Goal: Task Accomplishment & Management: Use online tool/utility

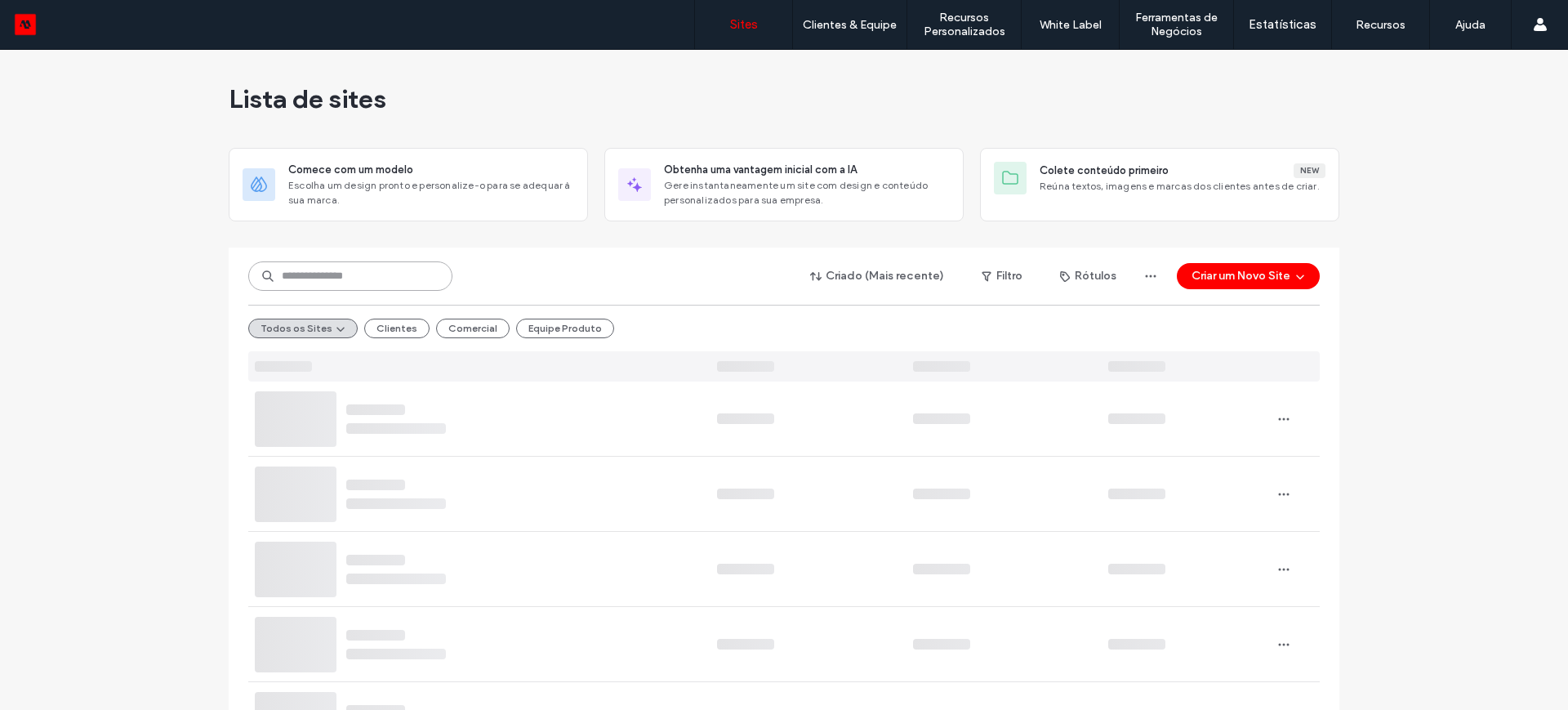
click at [291, 280] on input at bounding box center [350, 276] width 204 height 30
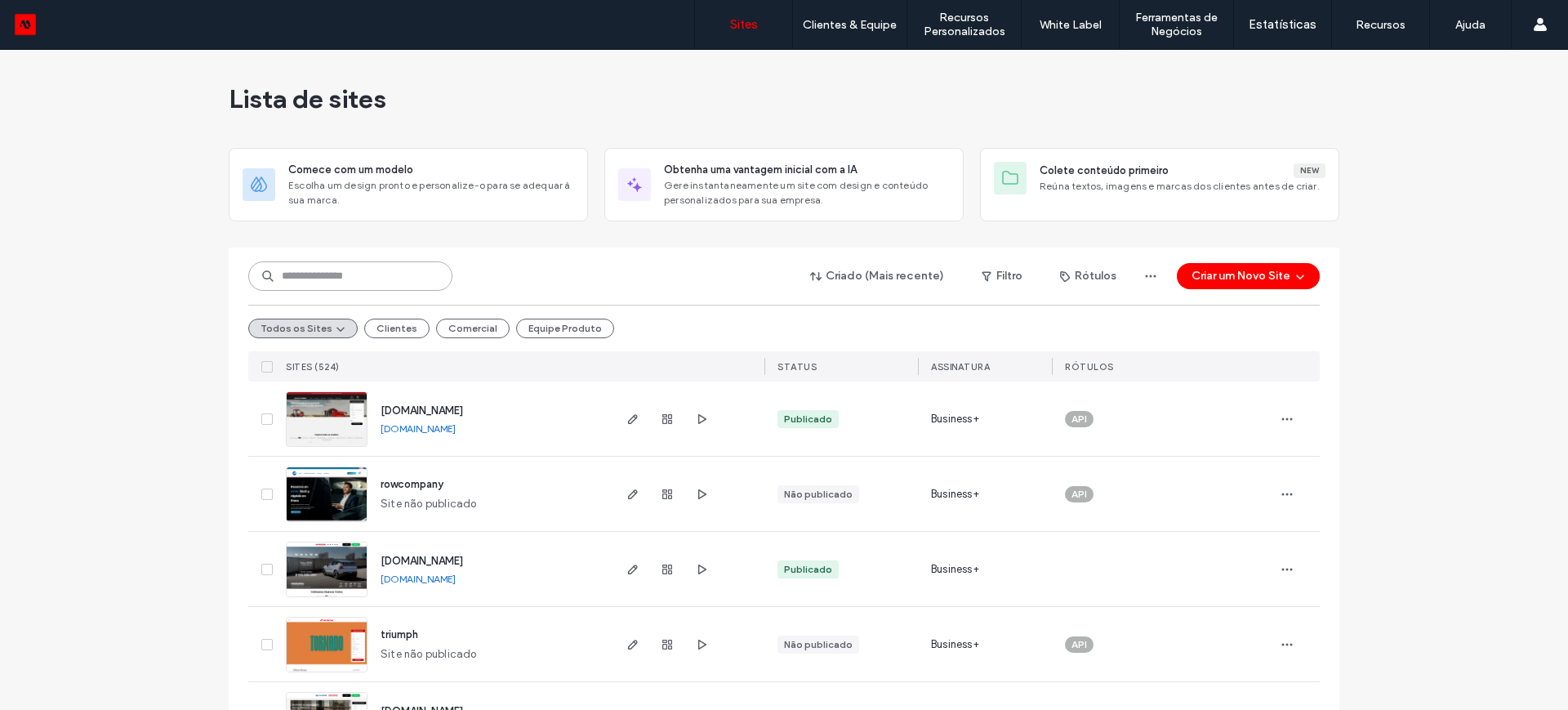
paste input "********"
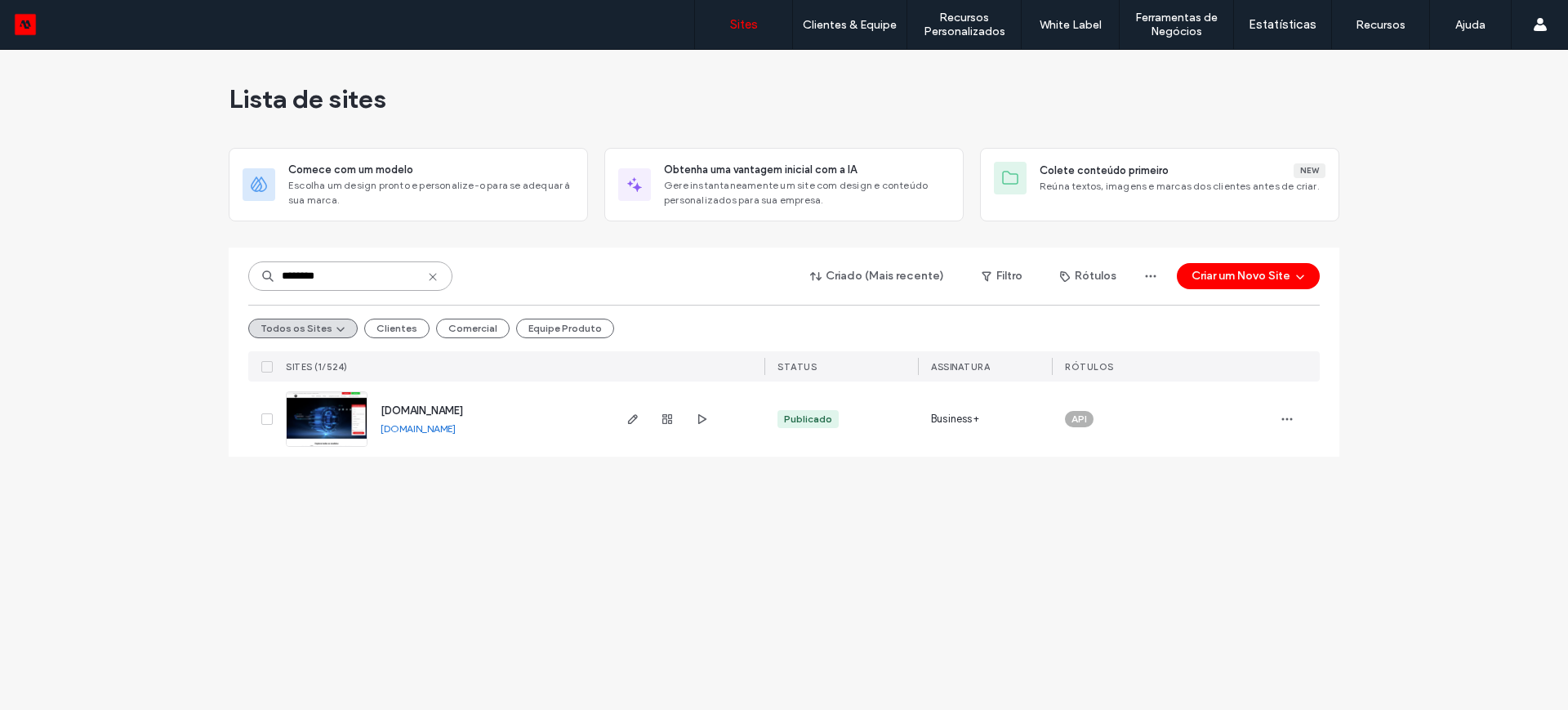
type input "********"
click at [417, 429] on link "www.riozen.com.br" at bounding box center [418, 428] width 75 height 12
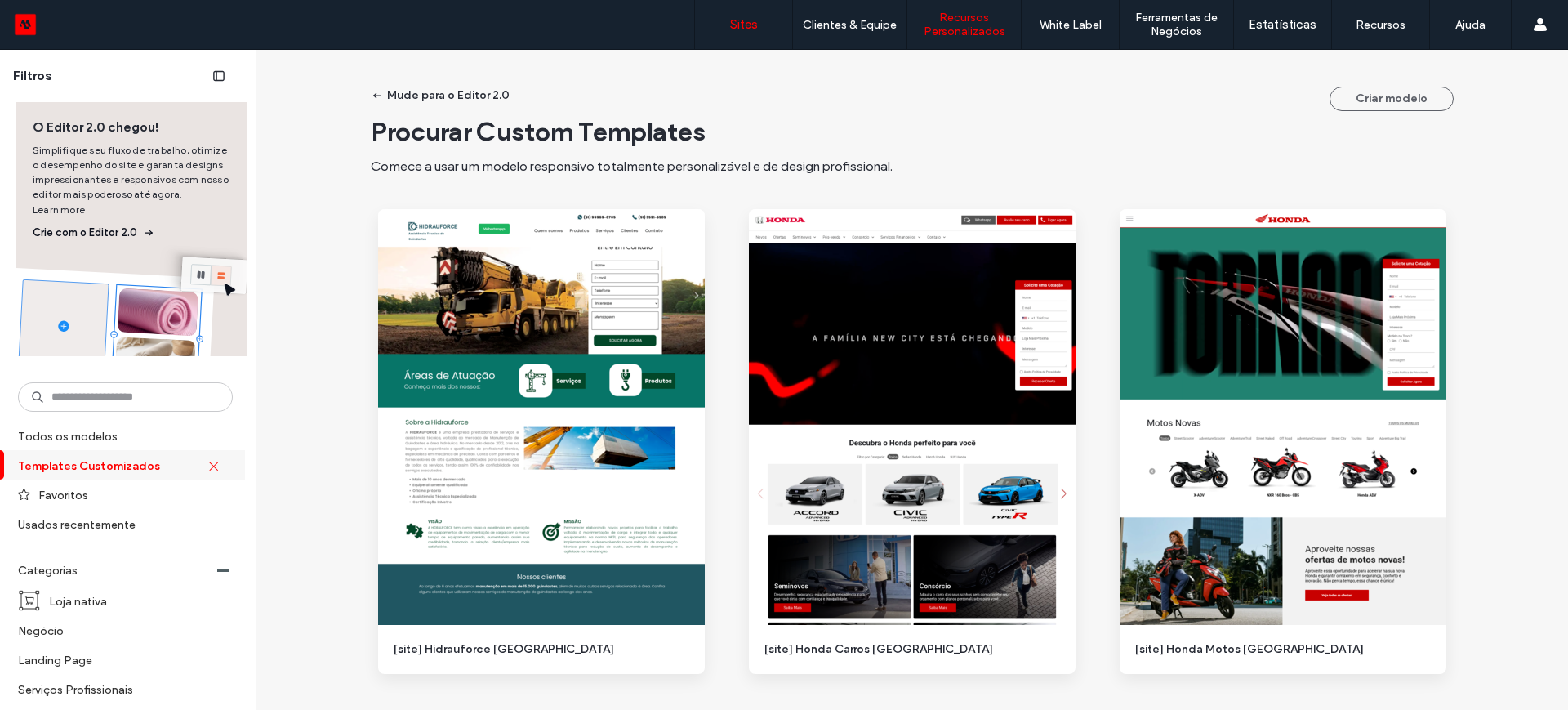
click at [737, 26] on label "Sites" at bounding box center [744, 25] width 28 height 15
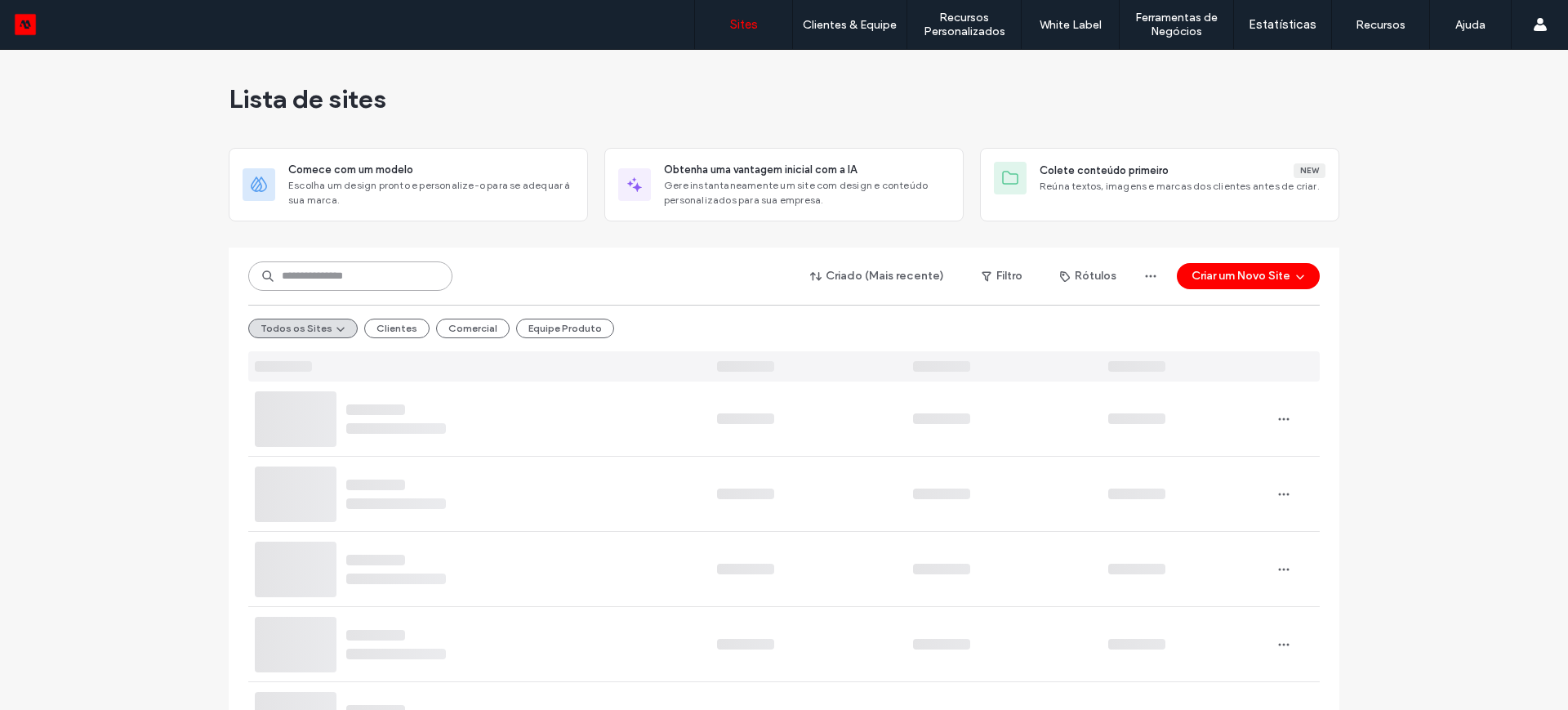
click at [338, 276] on input at bounding box center [350, 276] width 204 height 30
paste input "********"
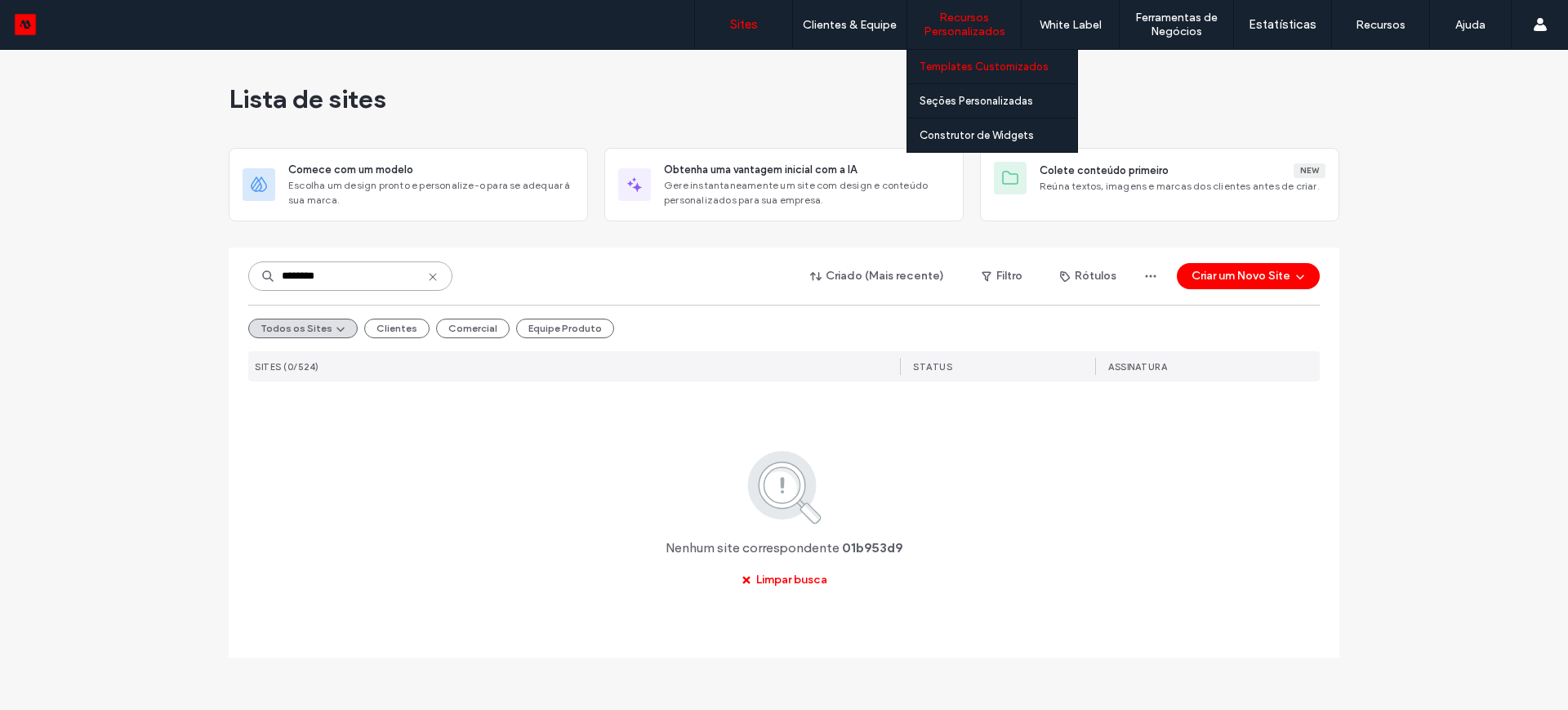
type input "********"
click at [964, 63] on label "Templates Customizados" at bounding box center [984, 66] width 129 height 12
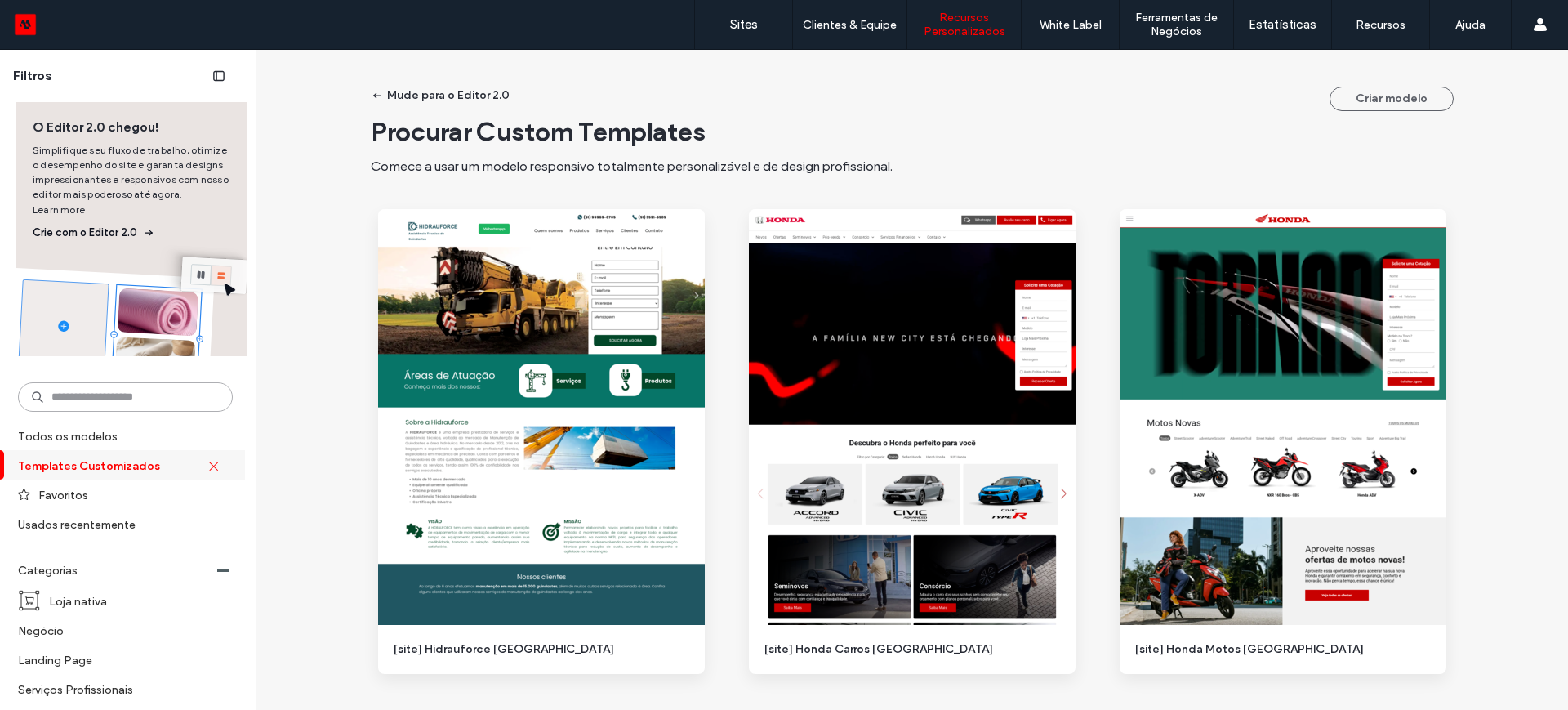
click at [126, 389] on input at bounding box center [126, 397] width 215 height 30
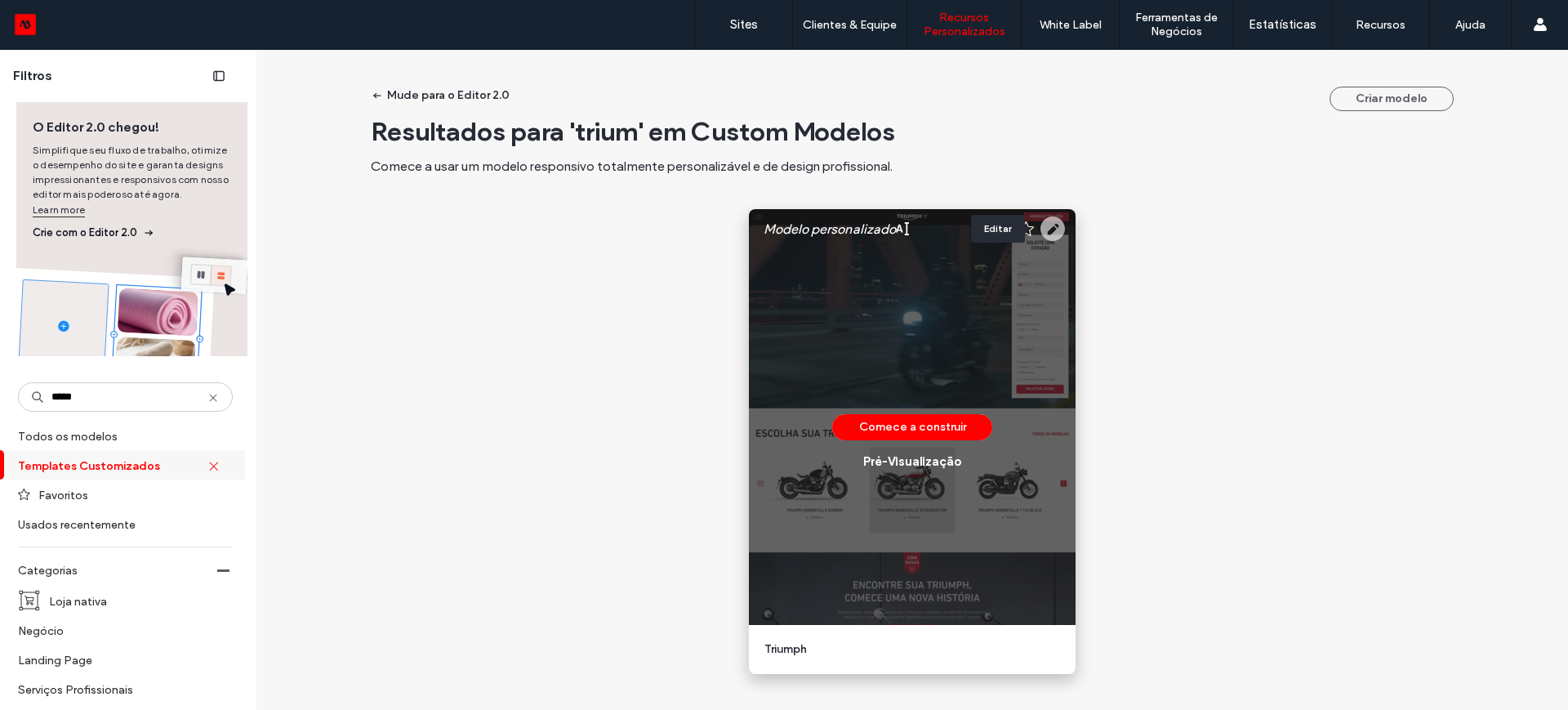
click at [1049, 228] on icon at bounding box center [1053, 229] width 25 height 25
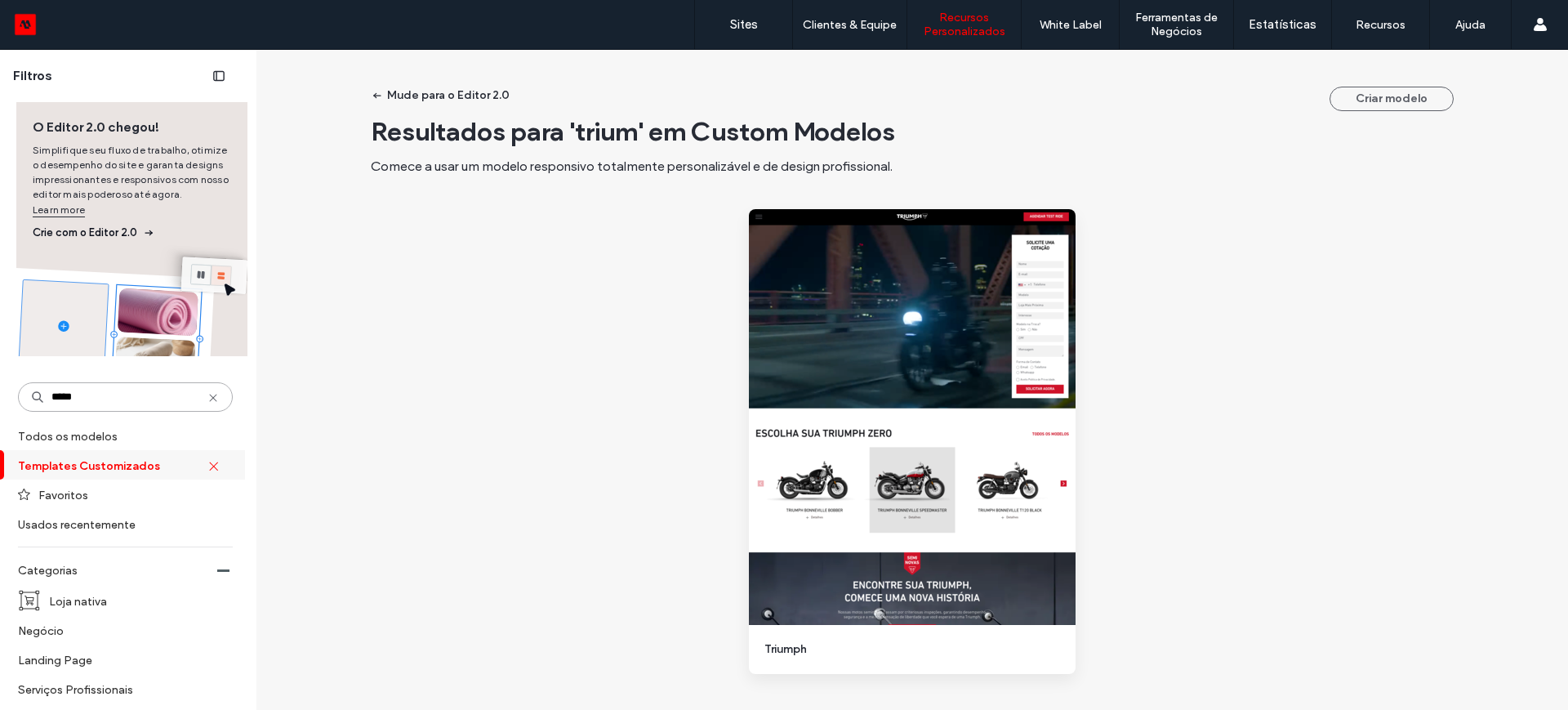
drag, startPoint x: 98, startPoint y: 397, endPoint x: 30, endPoint y: 400, distance: 68.1
click at [30, 400] on input "*****" at bounding box center [126, 397] width 215 height 30
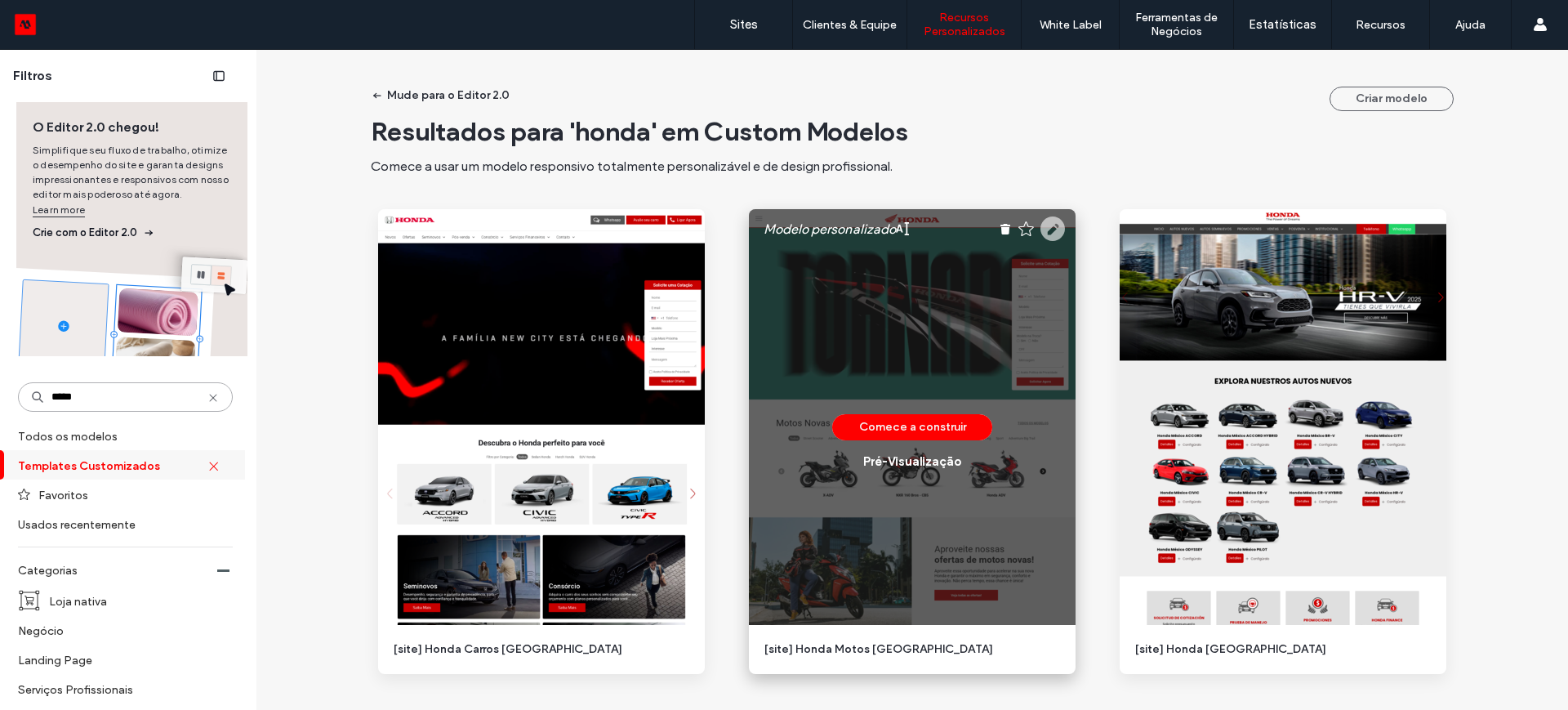
type input "*****"
click at [1048, 226] on icon at bounding box center [1053, 229] width 25 height 25
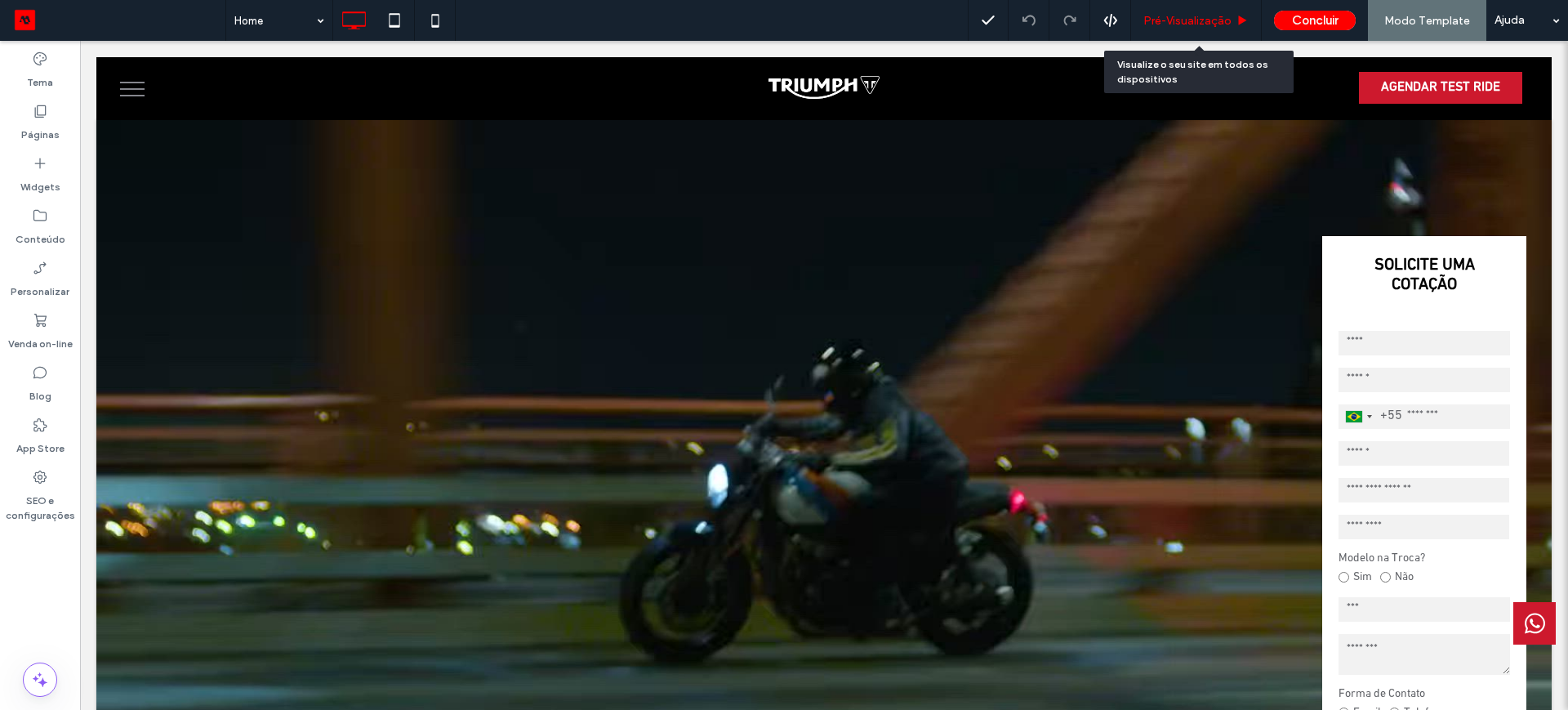
click at [1172, 25] on span "Pré-Visualizaçāo" at bounding box center [1187, 21] width 88 height 14
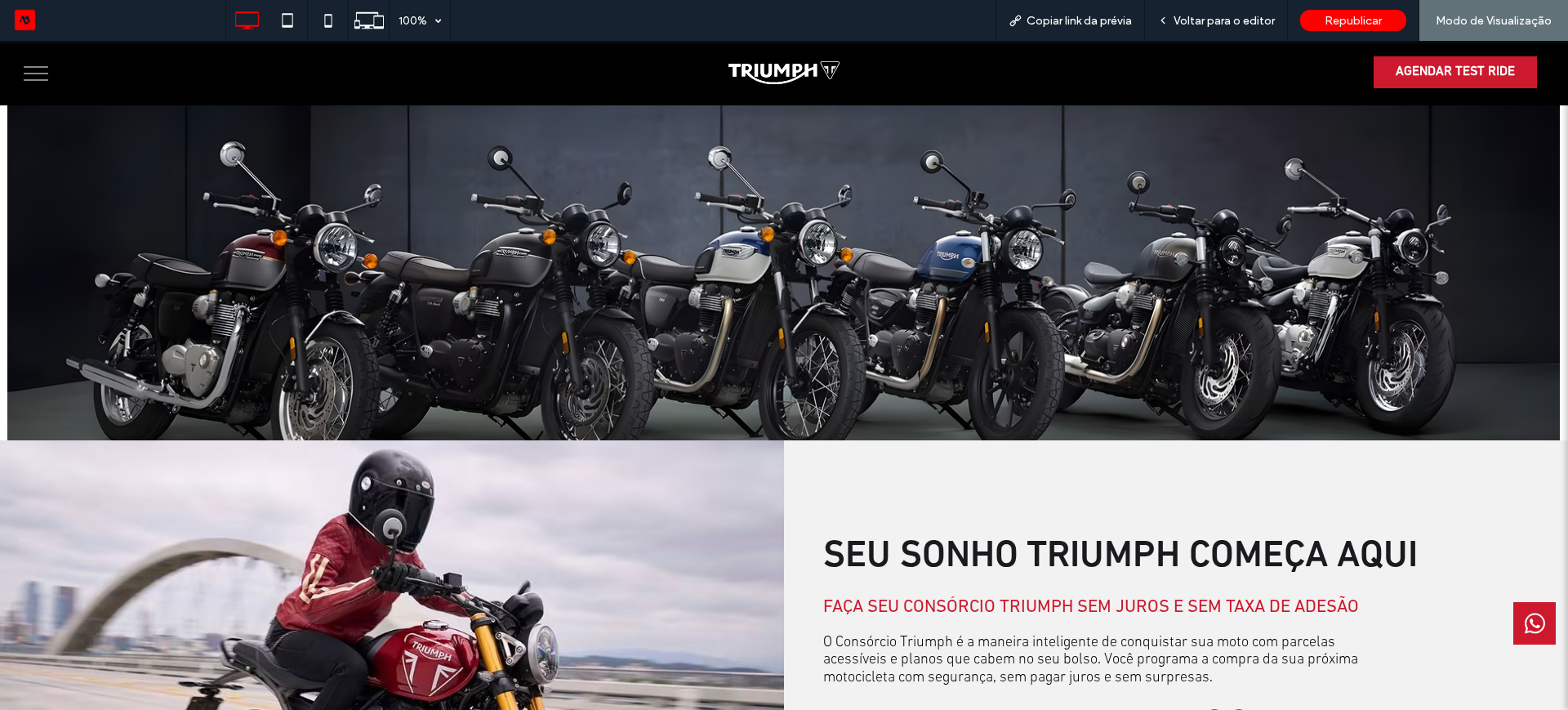
scroll to position [1838, 0]
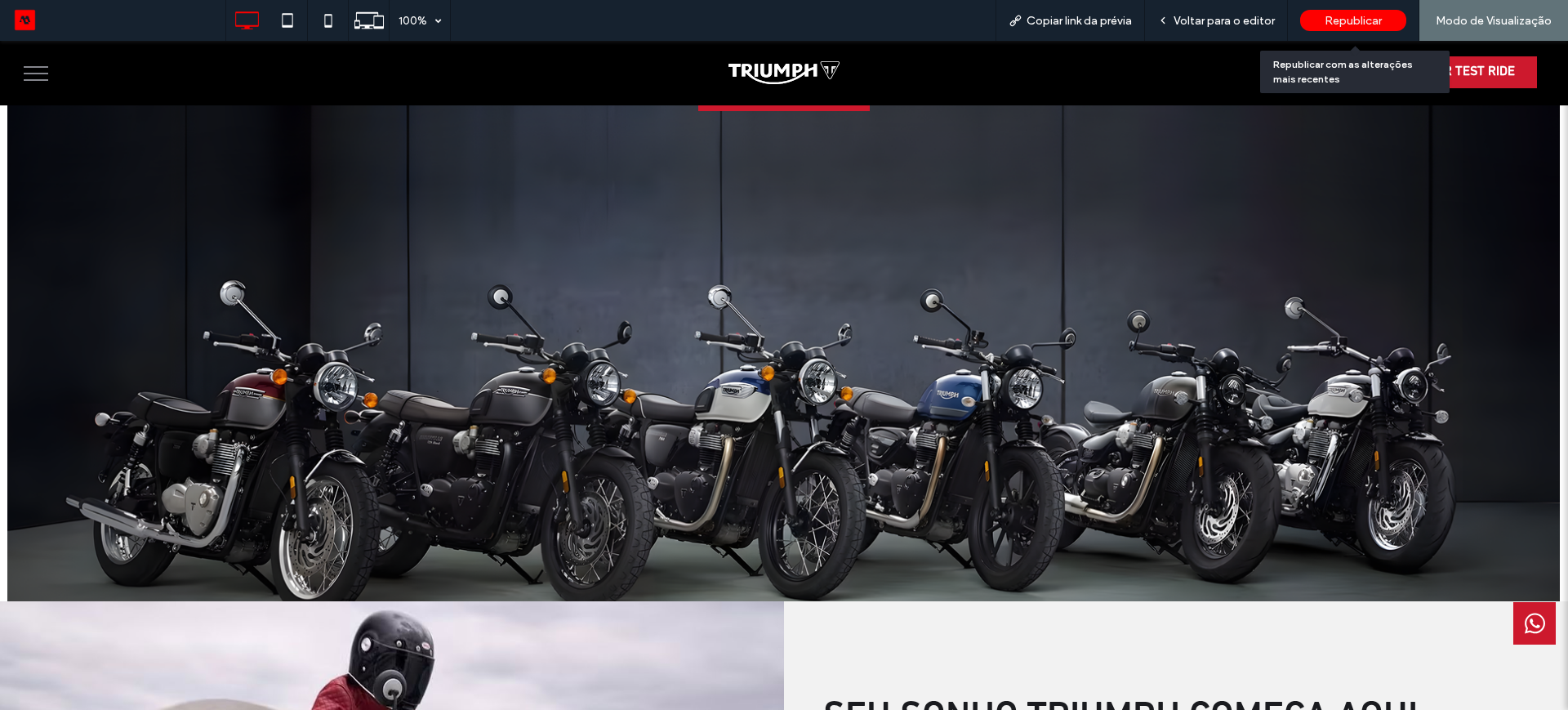
click at [1340, 20] on span "Republicar" at bounding box center [1352, 21] width 57 height 14
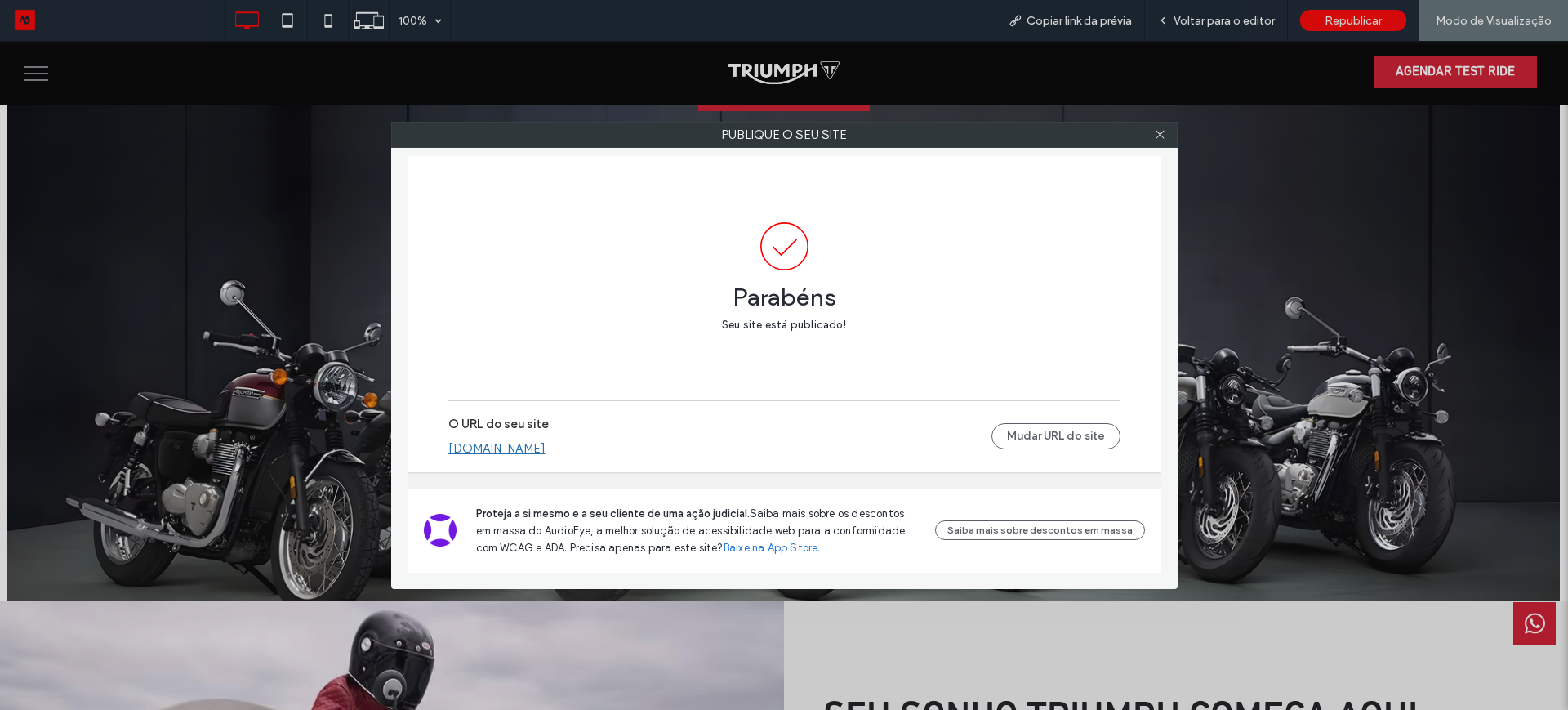
click at [531, 449] on link "triumphmotos.motorleads.co" at bounding box center [496, 449] width 97 height 15
click at [1156, 132] on icon at bounding box center [1159, 134] width 12 height 12
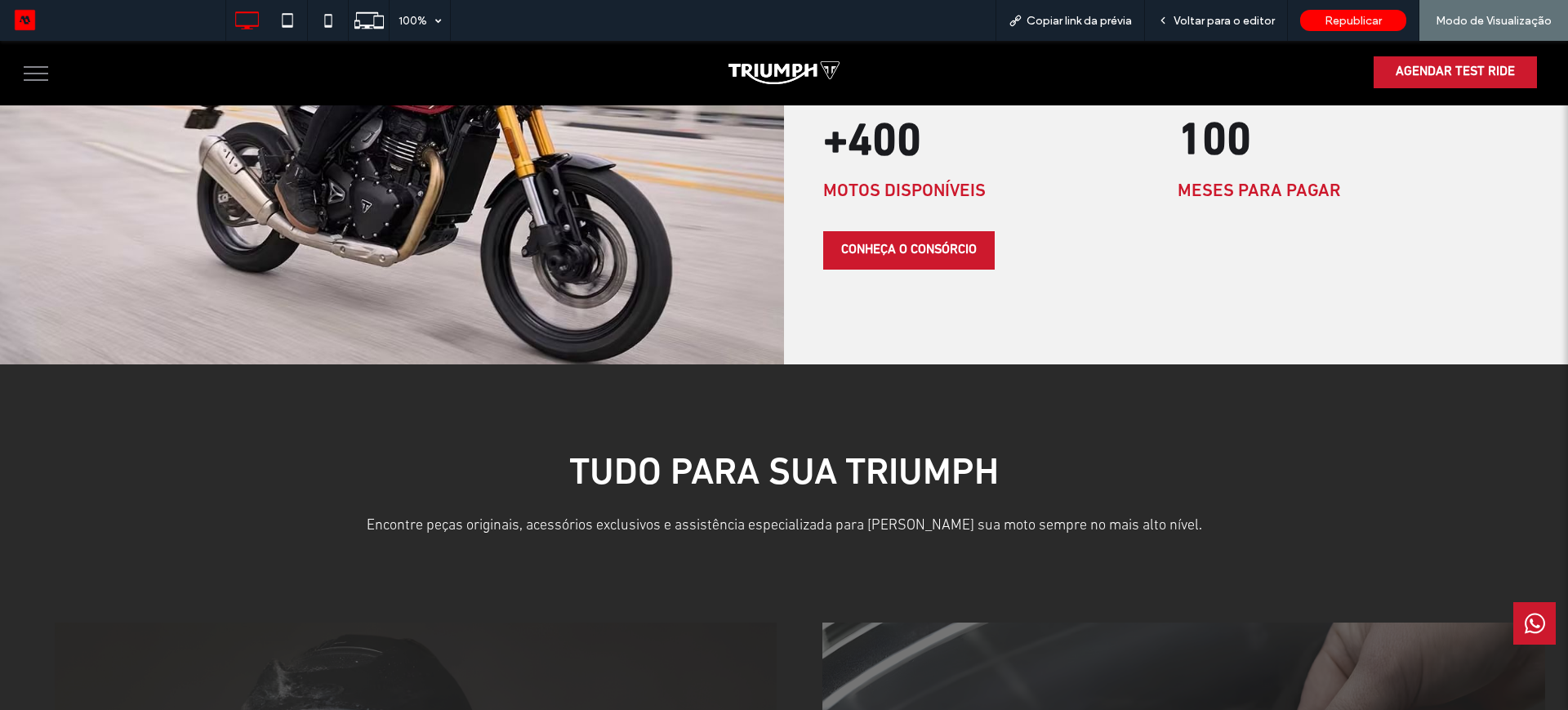
scroll to position [4445, 0]
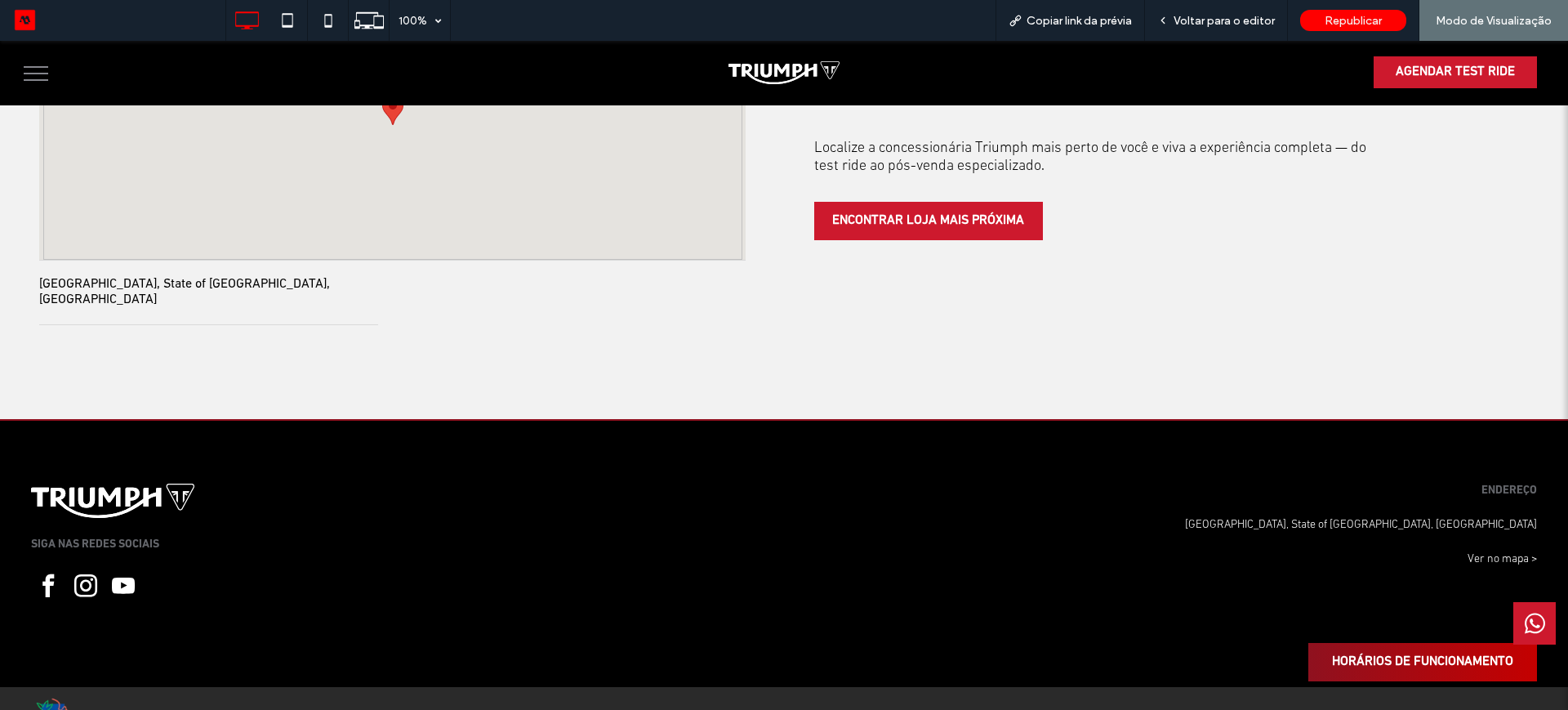
click at [1437, 643] on link "HORÁRIOS DE FUNCIONAMENTO" at bounding box center [1422, 662] width 228 height 38
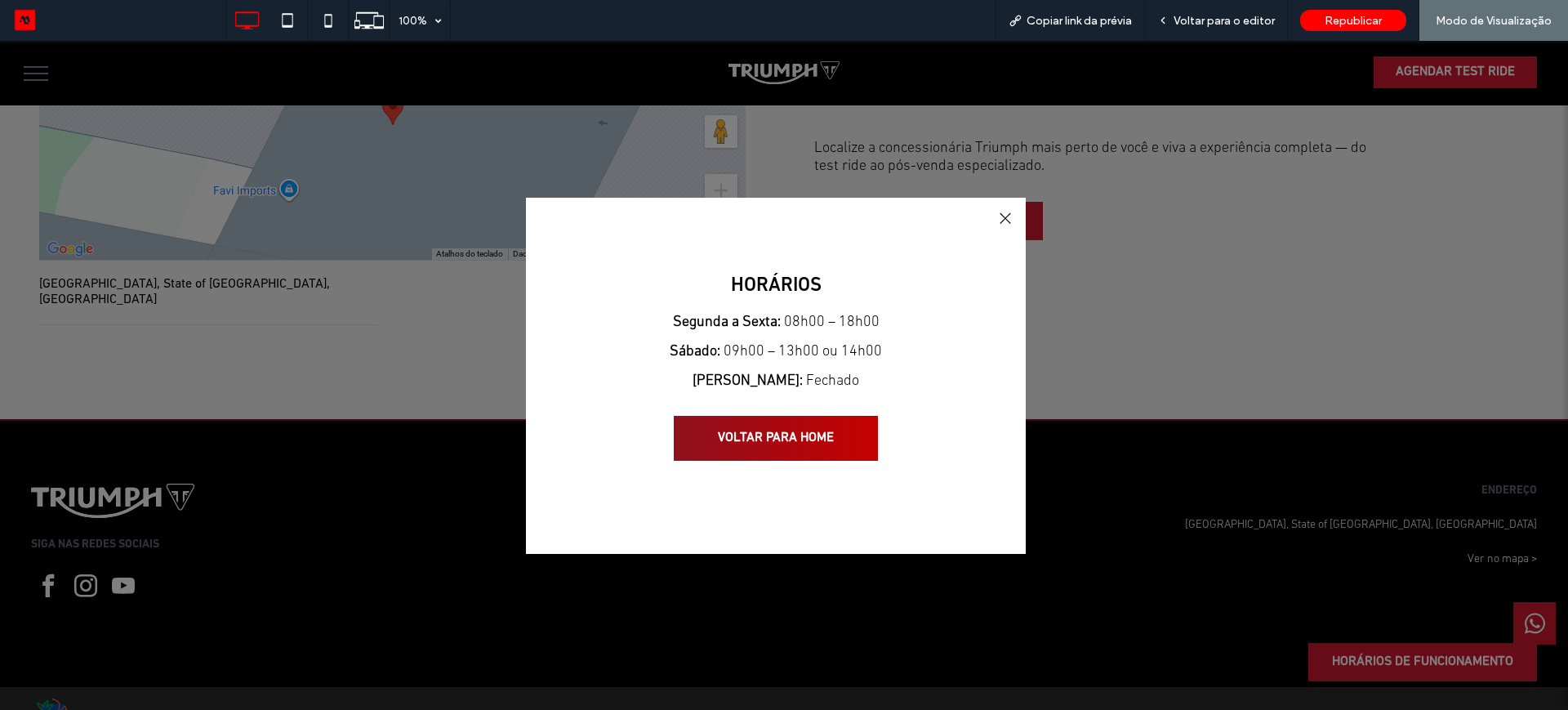
click at [777, 431] on span "VOLTAR PARA HOME" at bounding box center [776, 438] width 127 height 32
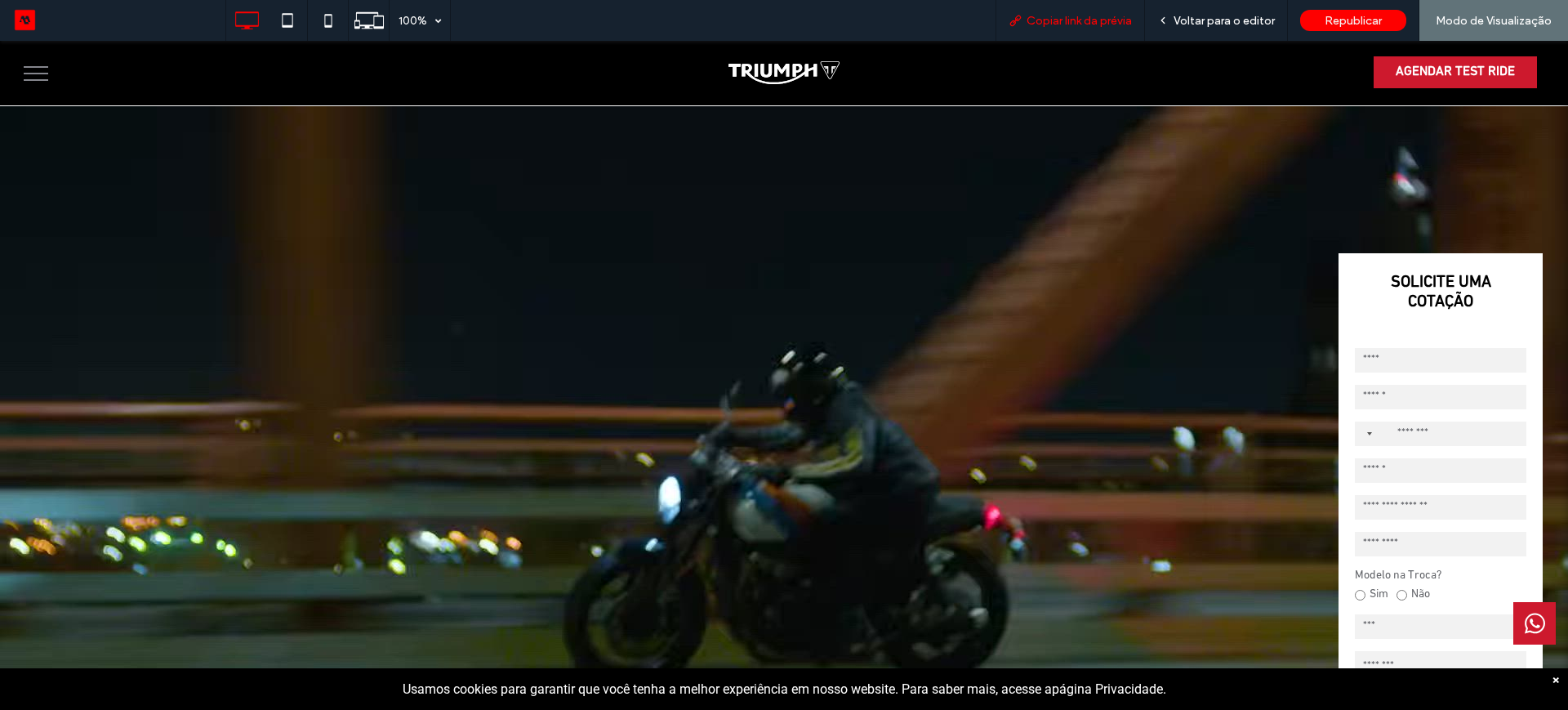
scroll to position [0, 0]
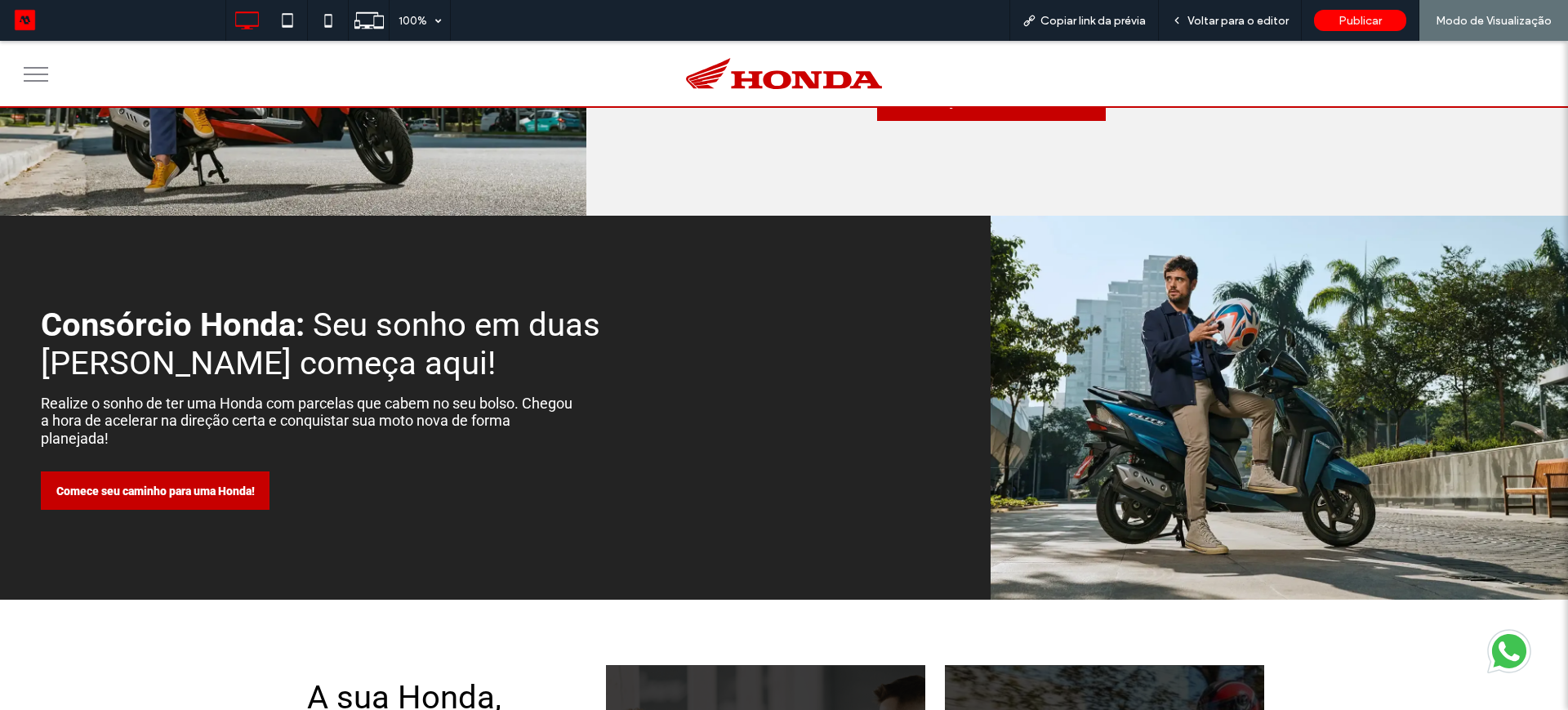
scroll to position [1634, 0]
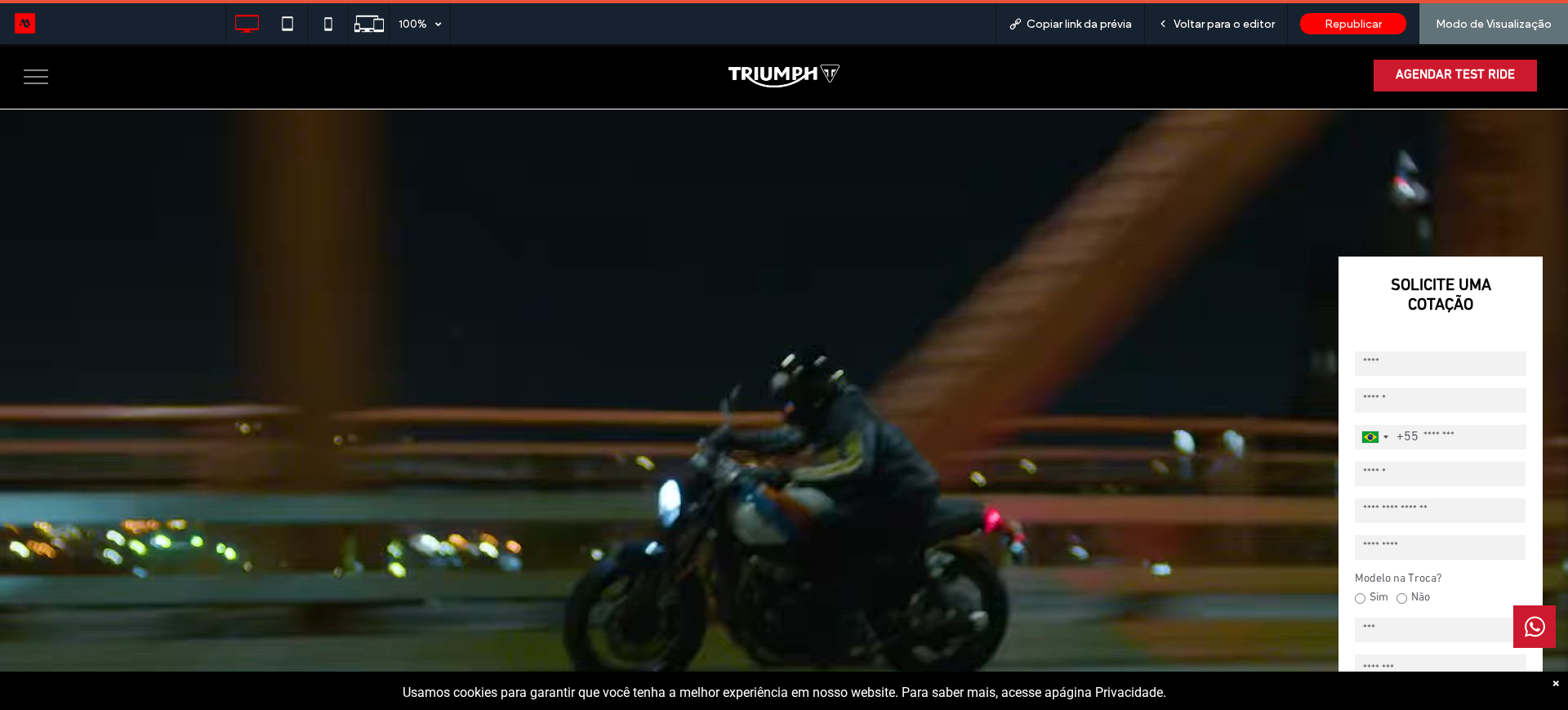
click at [22, 84] on button "menu" at bounding box center [36, 76] width 42 height 42
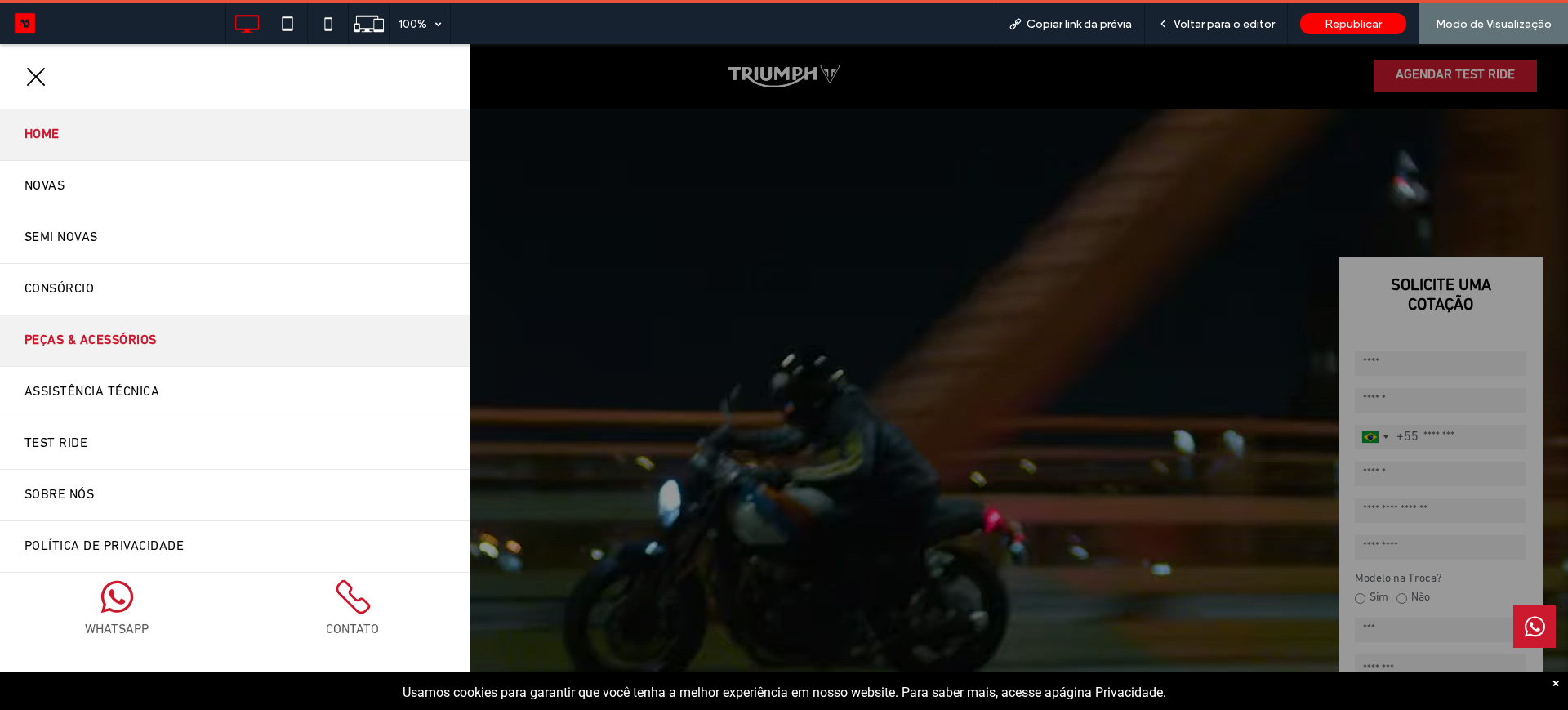
click at [55, 335] on span "Peças & Acessórios" at bounding box center [91, 341] width 132 height 26
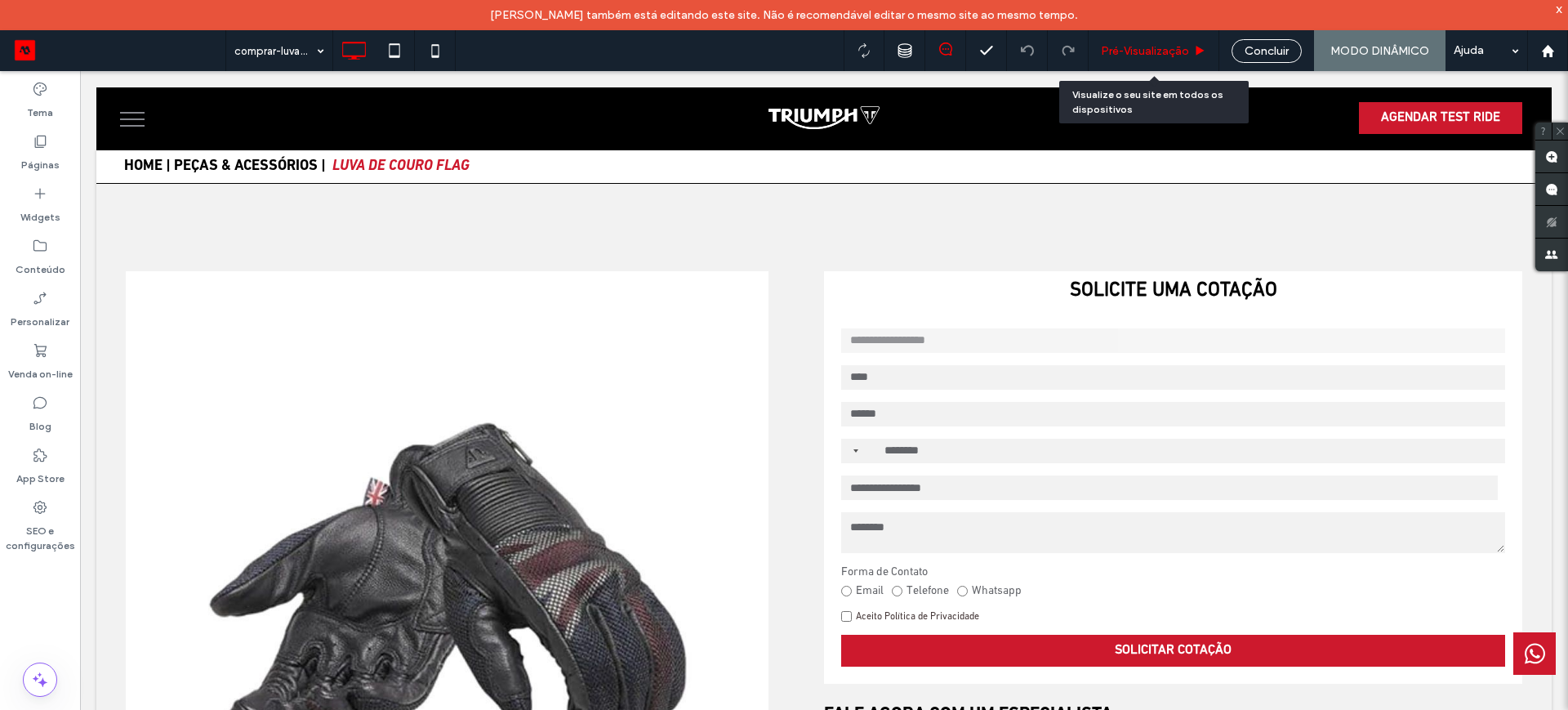
click at [1116, 44] on span "Pré-Visualizaçāo" at bounding box center [1145, 50] width 88 height 14
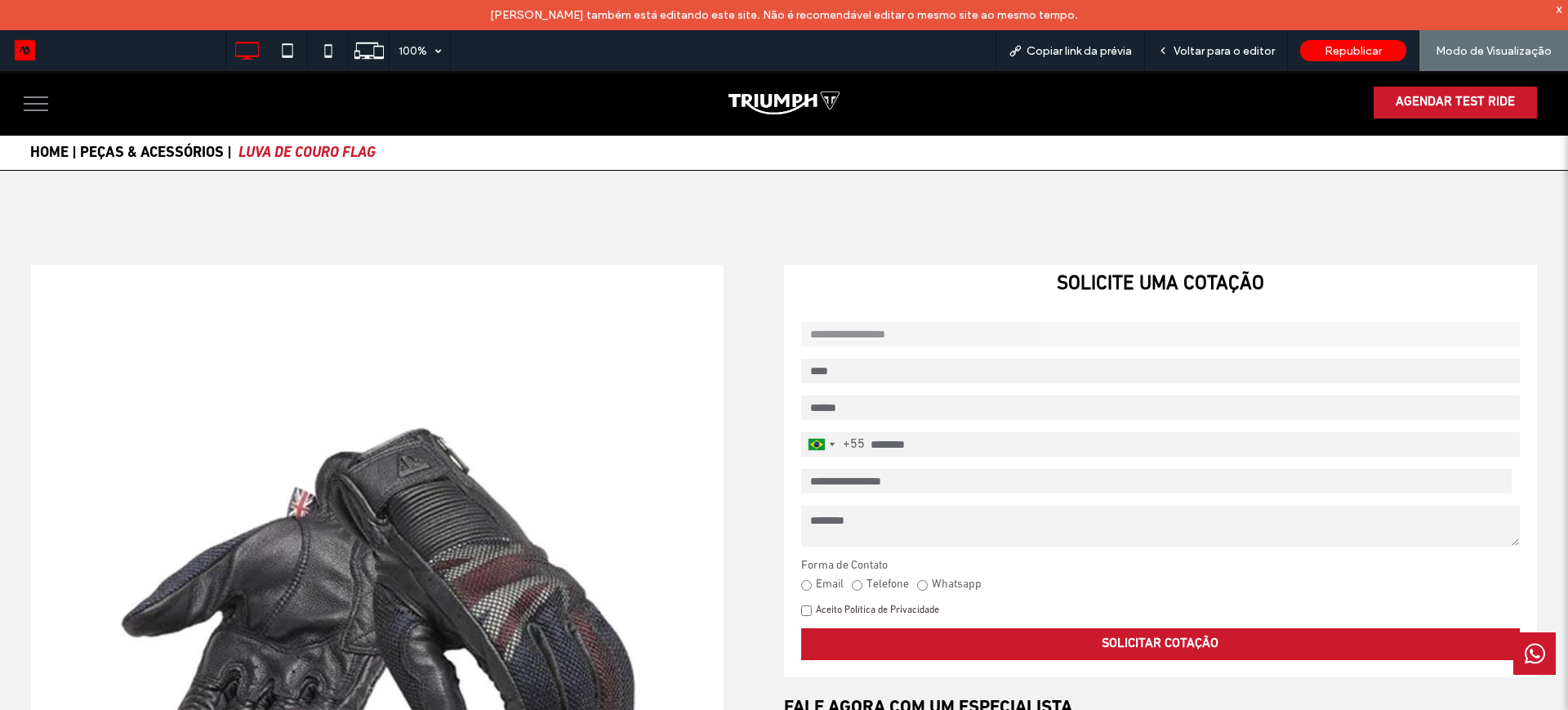
click at [44, 103] on span "menu" at bounding box center [36, 103] width 25 height 2
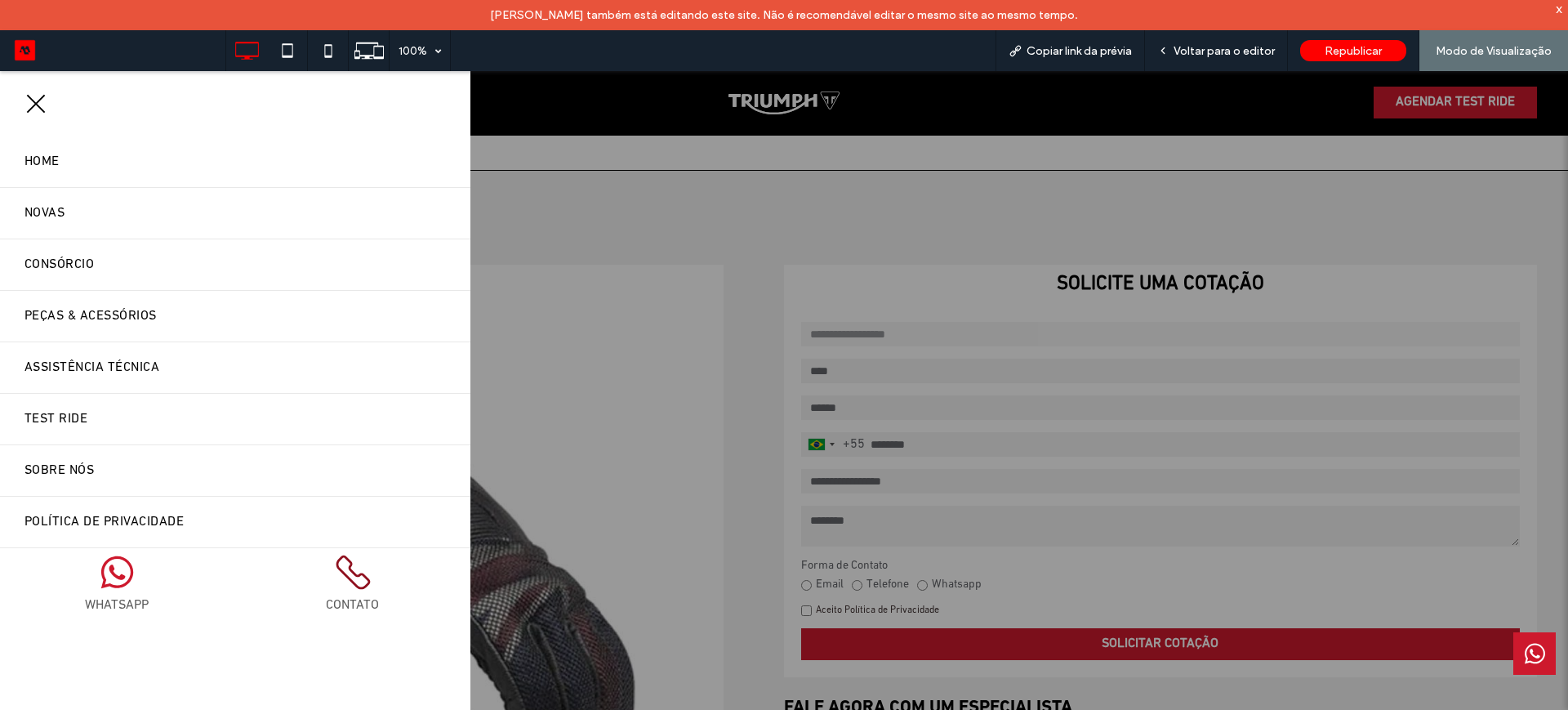
click at [335, 580] on icon at bounding box center [353, 572] width 36 height 36
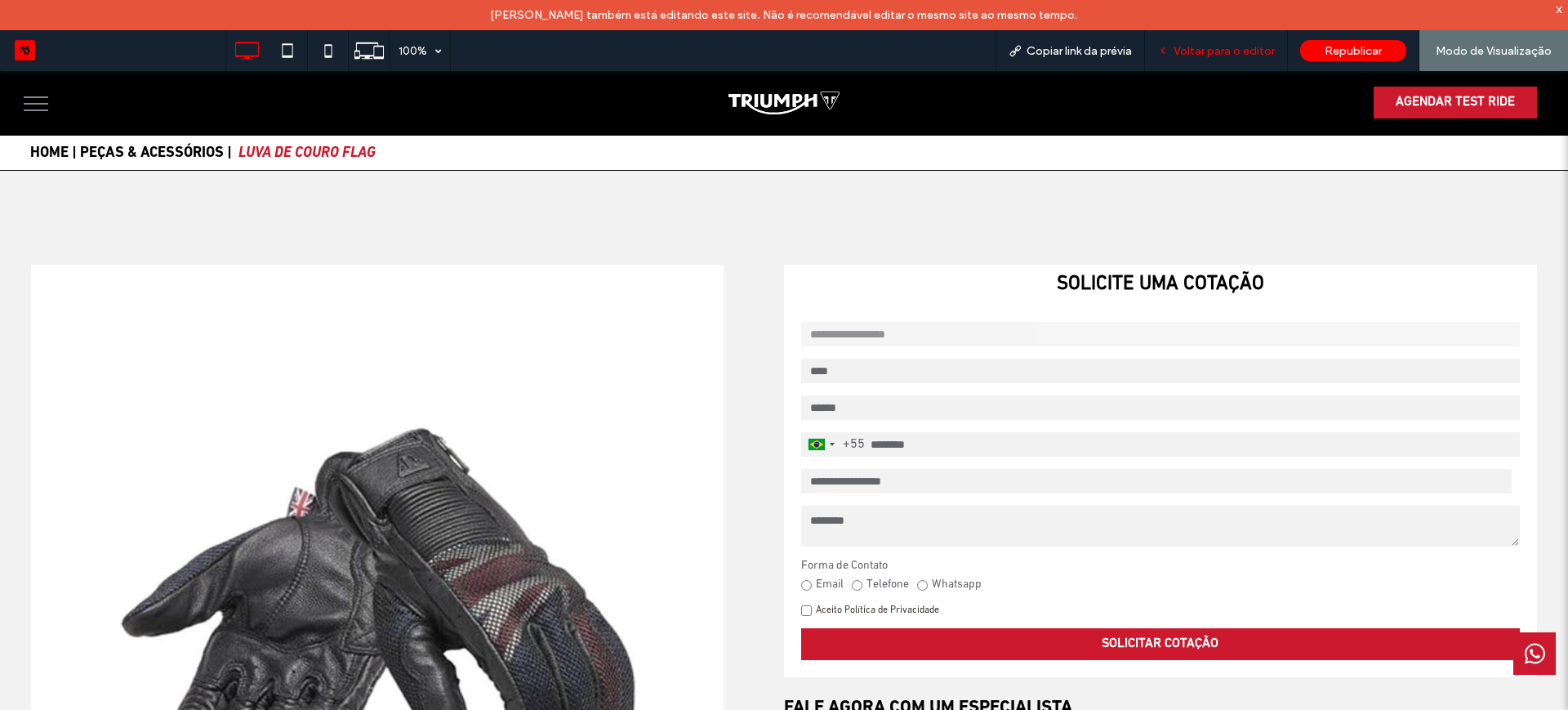
click at [1222, 52] on span "Voltar para o editor" at bounding box center [1224, 50] width 101 height 14
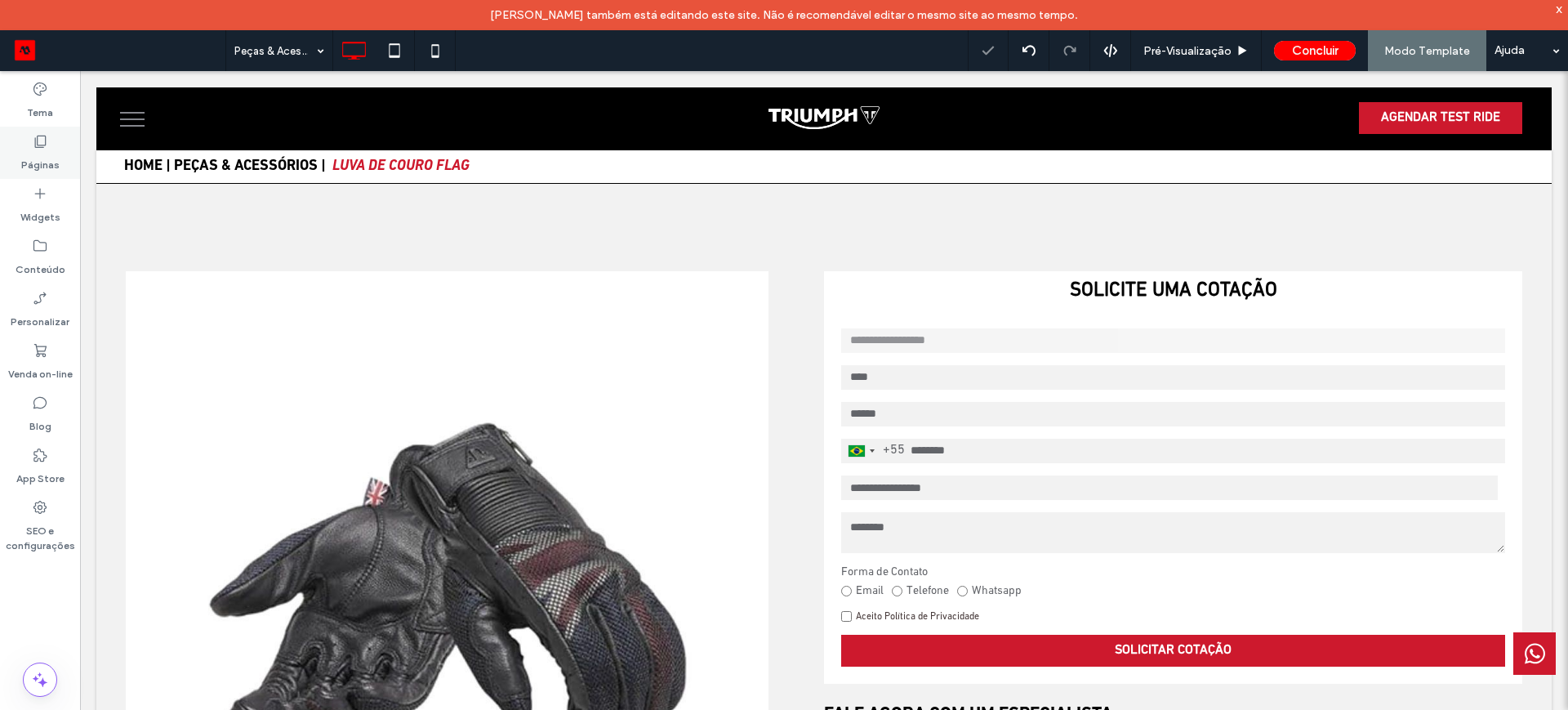
click at [40, 161] on label "Páginas" at bounding box center [41, 161] width 38 height 23
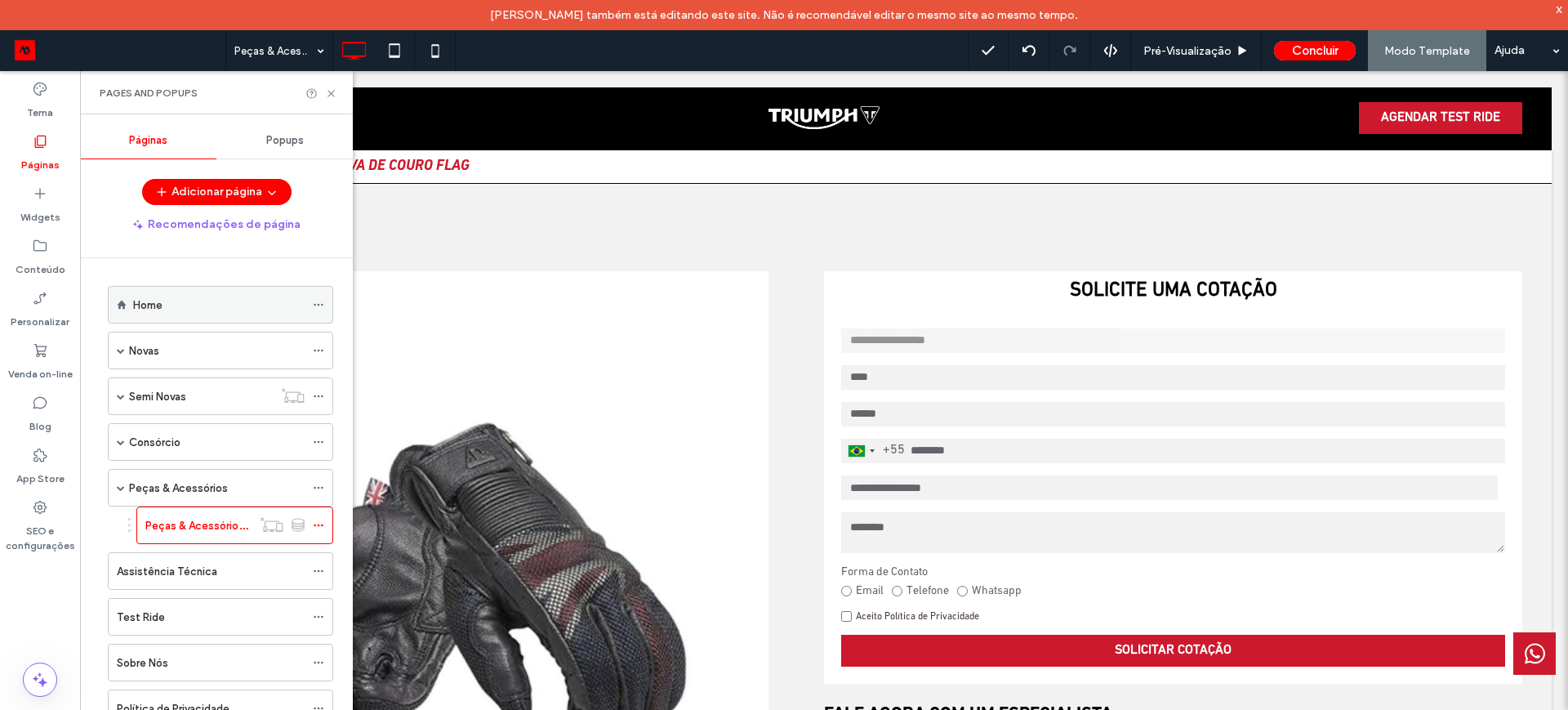
click at [317, 305] on icon at bounding box center [318, 305] width 12 height 12
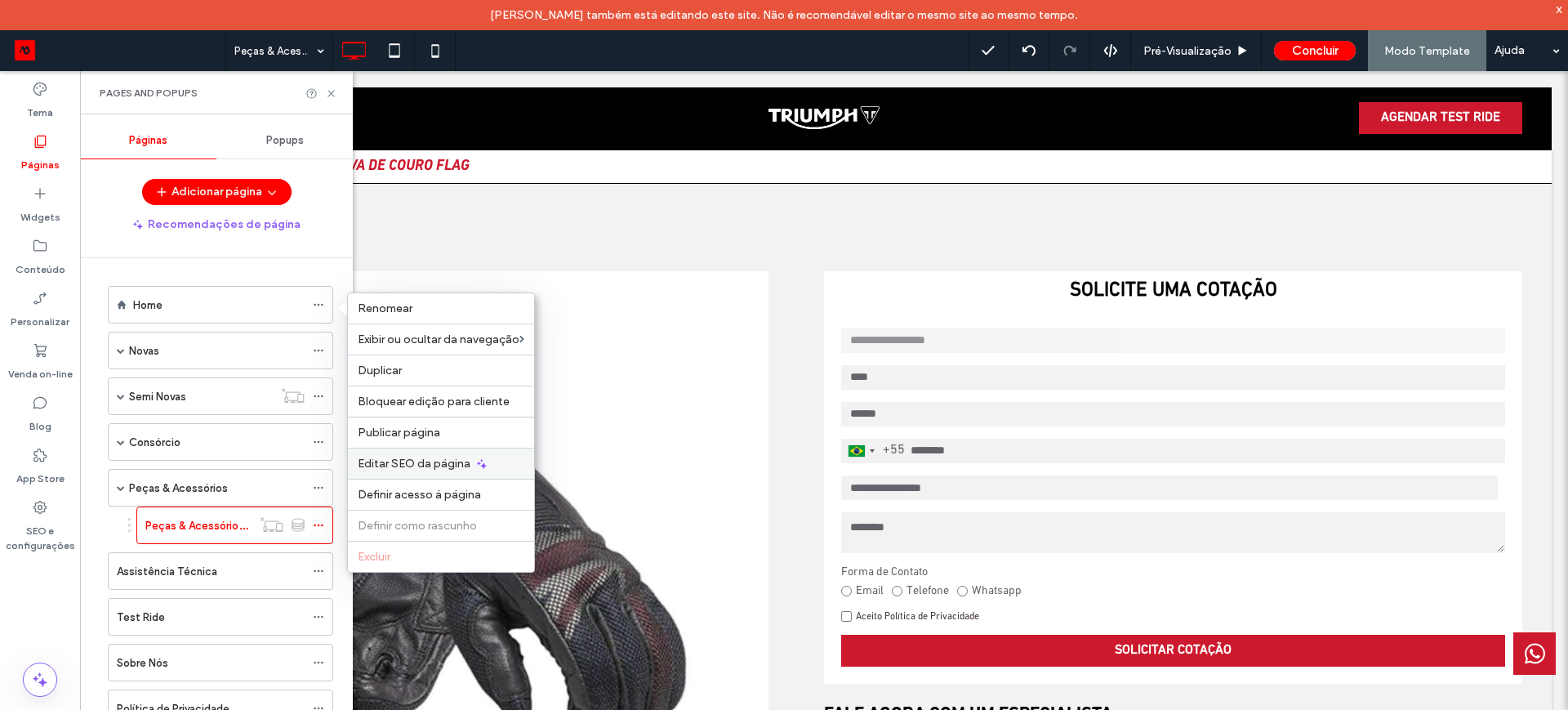
click at [389, 453] on div "Editar SEO da página" at bounding box center [441, 463] width 186 height 31
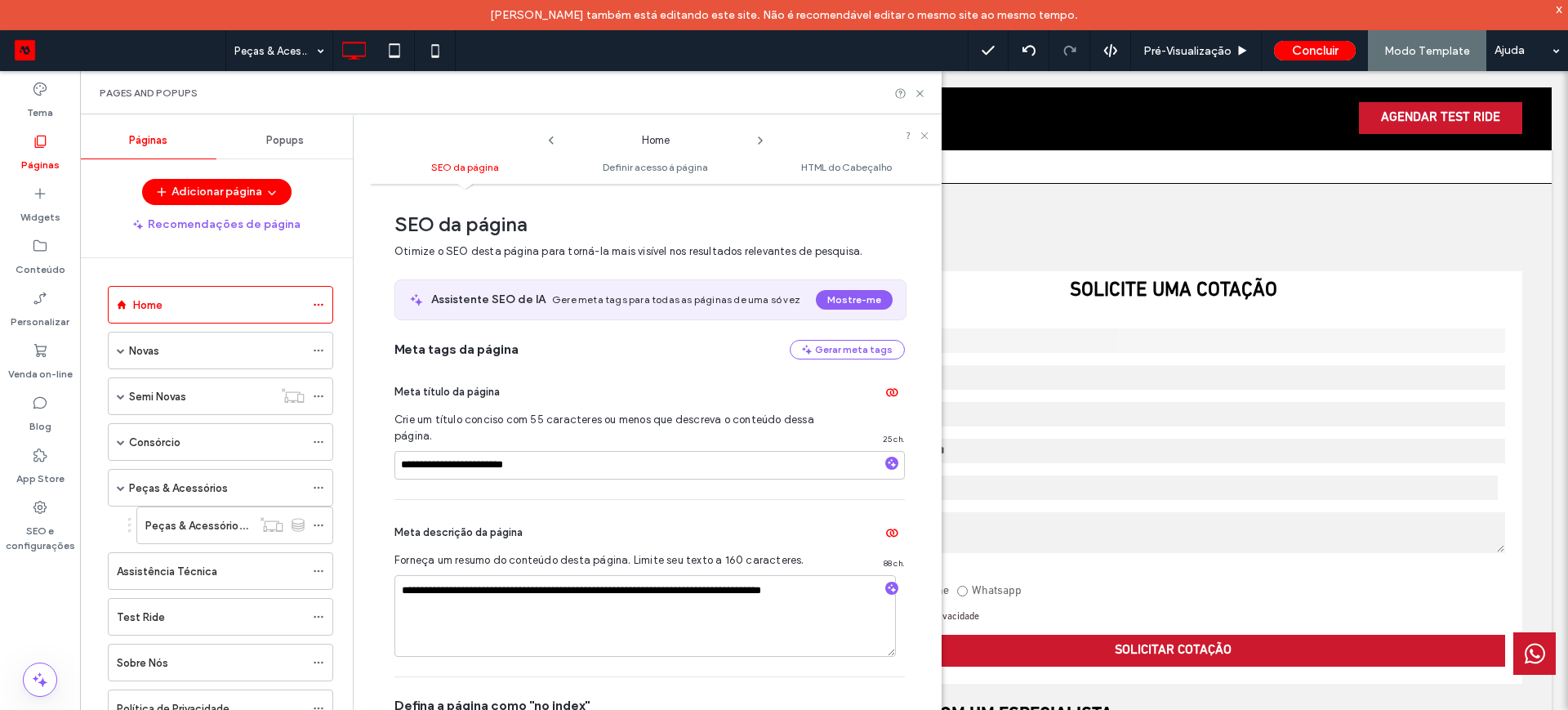
scroll to position [8, 0]
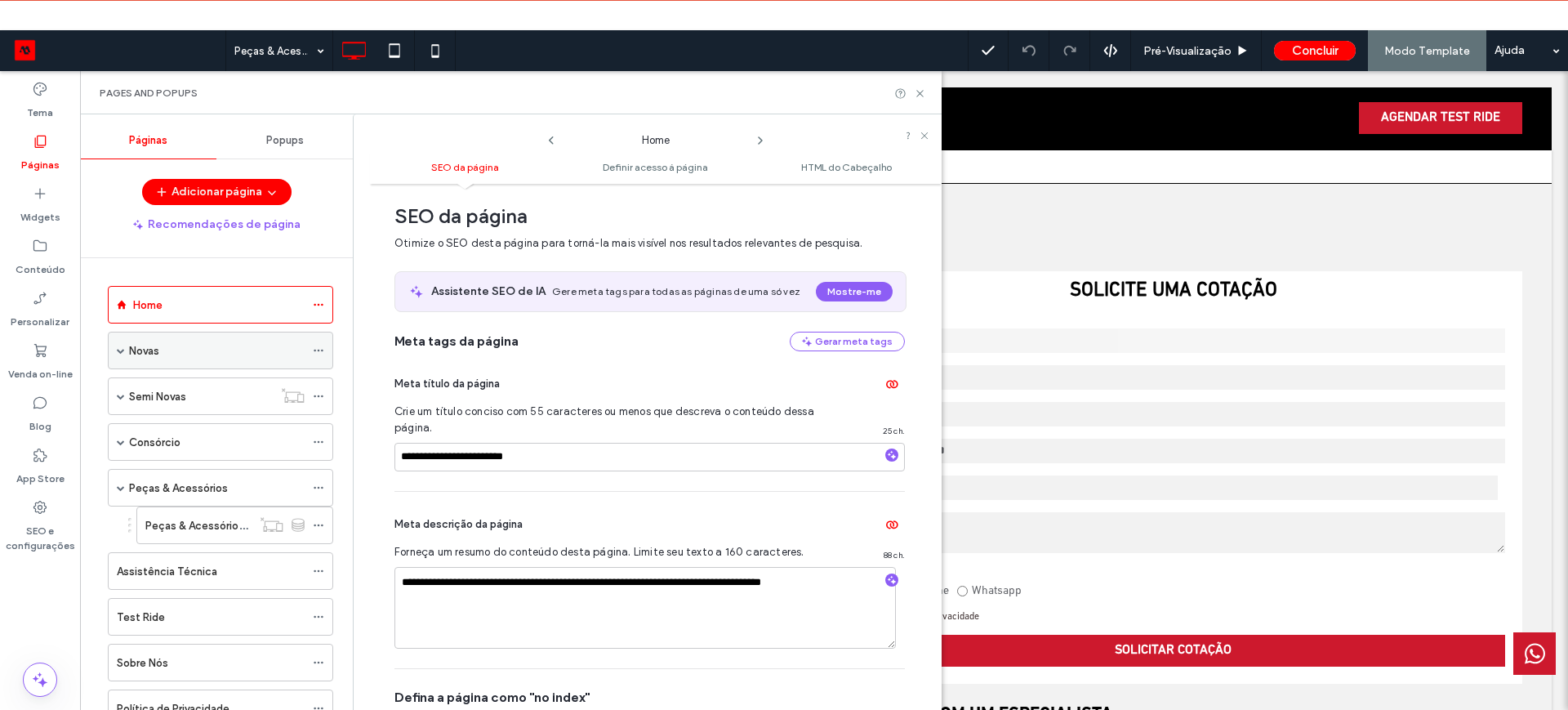
click at [313, 351] on icon at bounding box center [318, 351] width 12 height 12
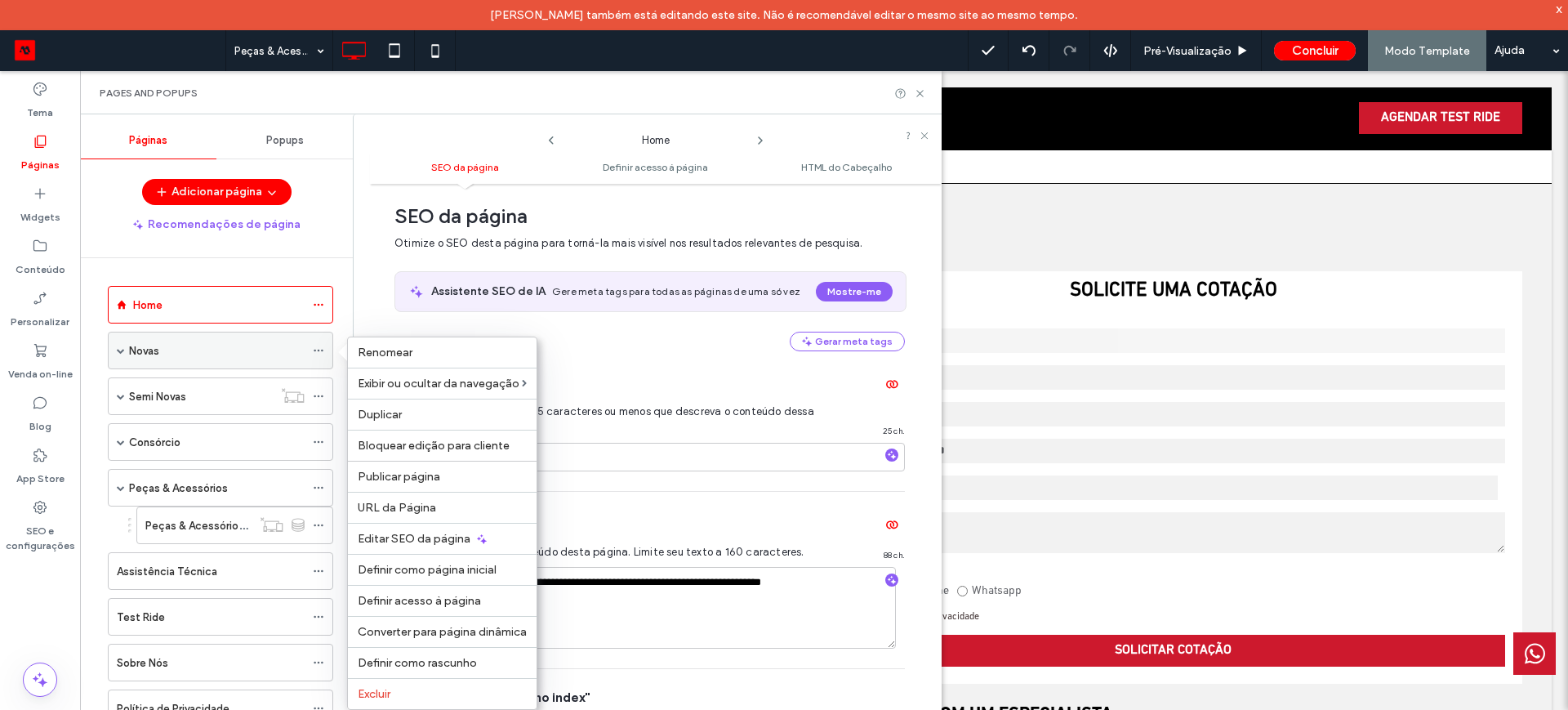
click at [122, 348] on span at bounding box center [121, 351] width 8 height 8
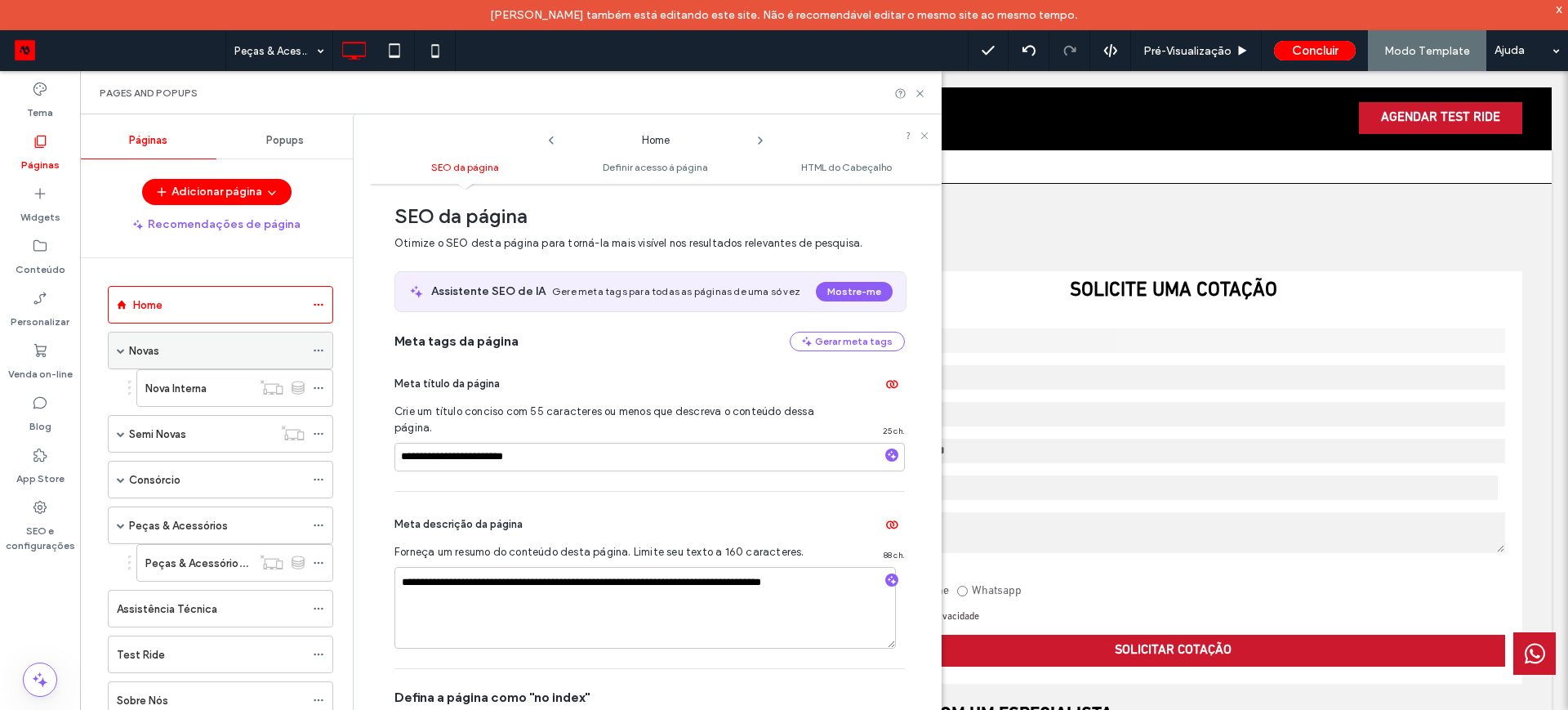
click at [311, 349] on div "Novas" at bounding box center [220, 350] width 225 height 37
click at [317, 352] on icon at bounding box center [318, 351] width 12 height 12
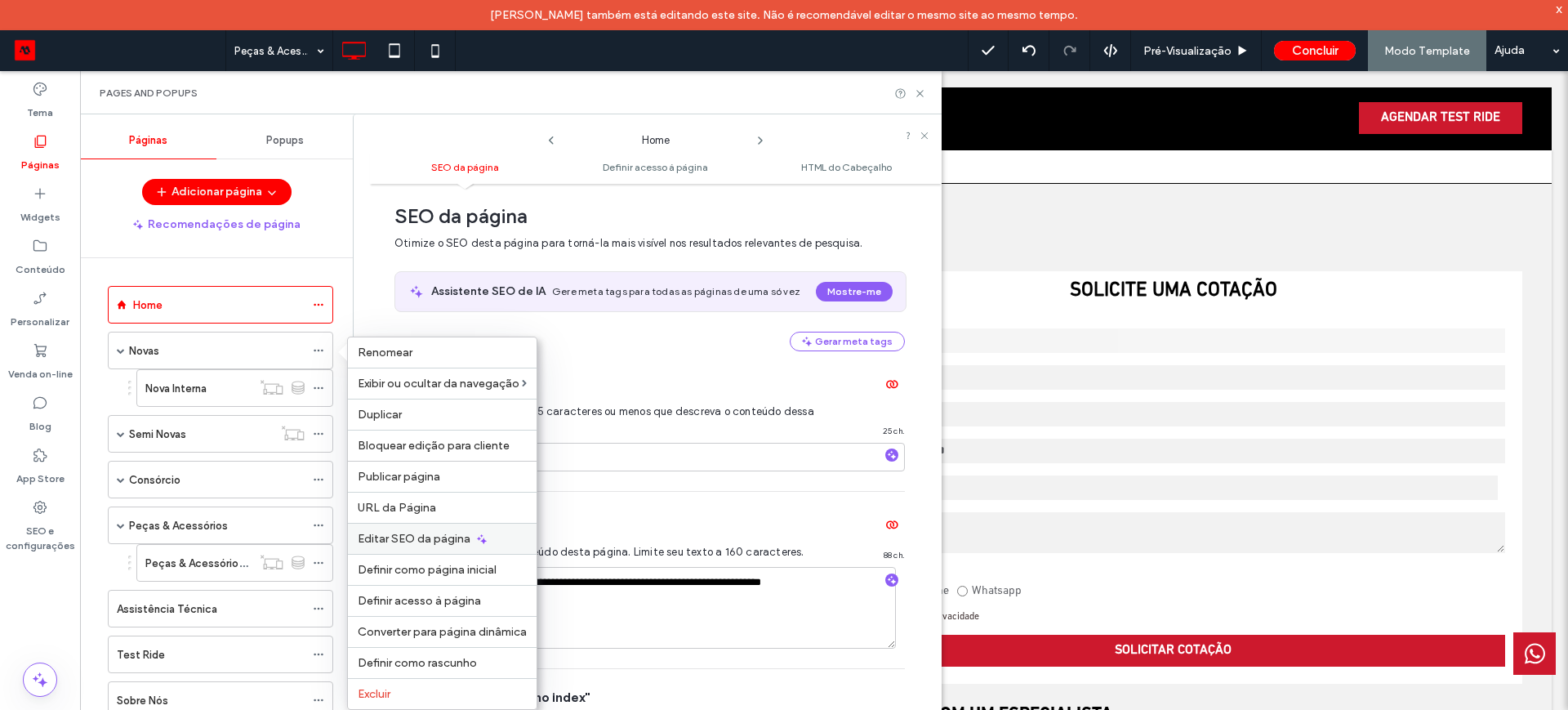
click at [411, 544] on span "Editar SEO da página" at bounding box center [414, 539] width 112 height 14
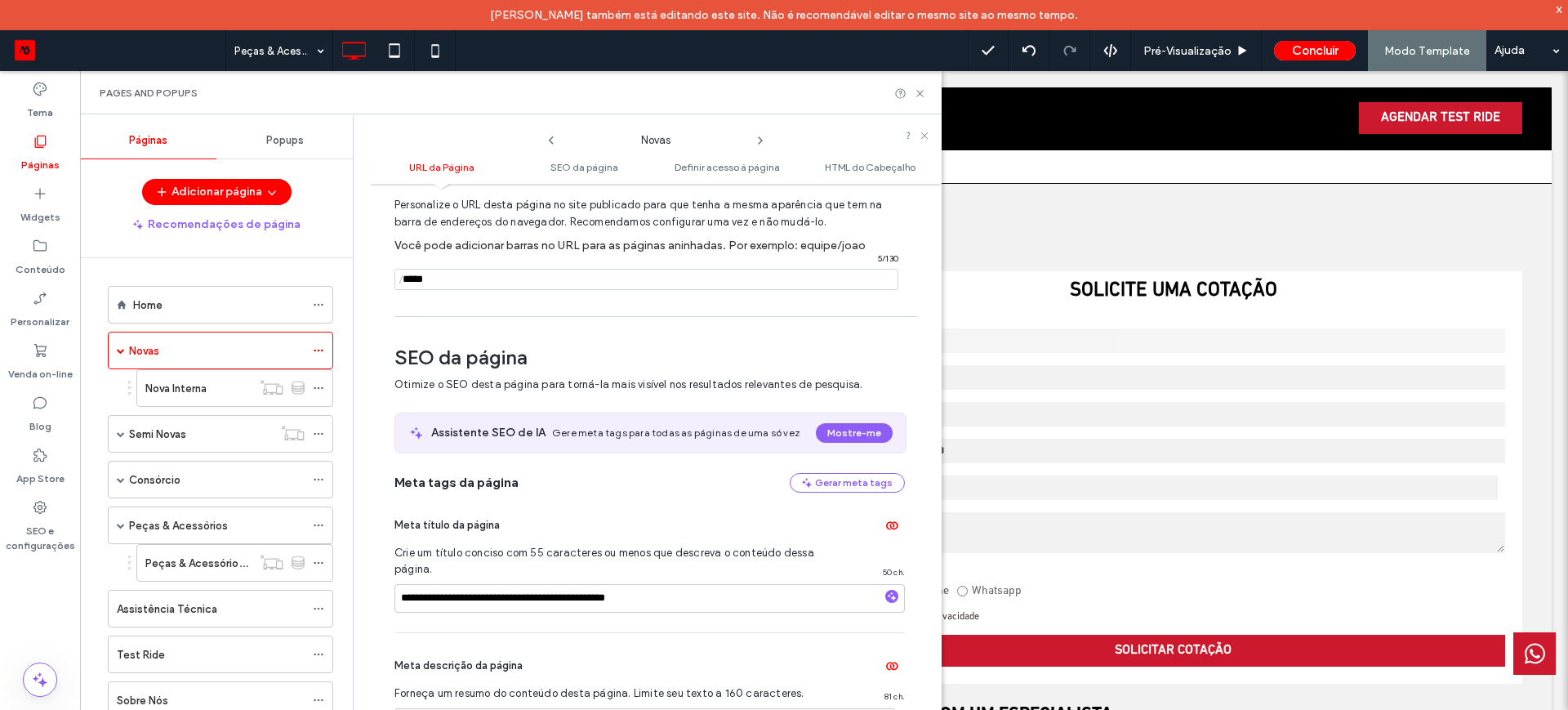
scroll to position [224, 0]
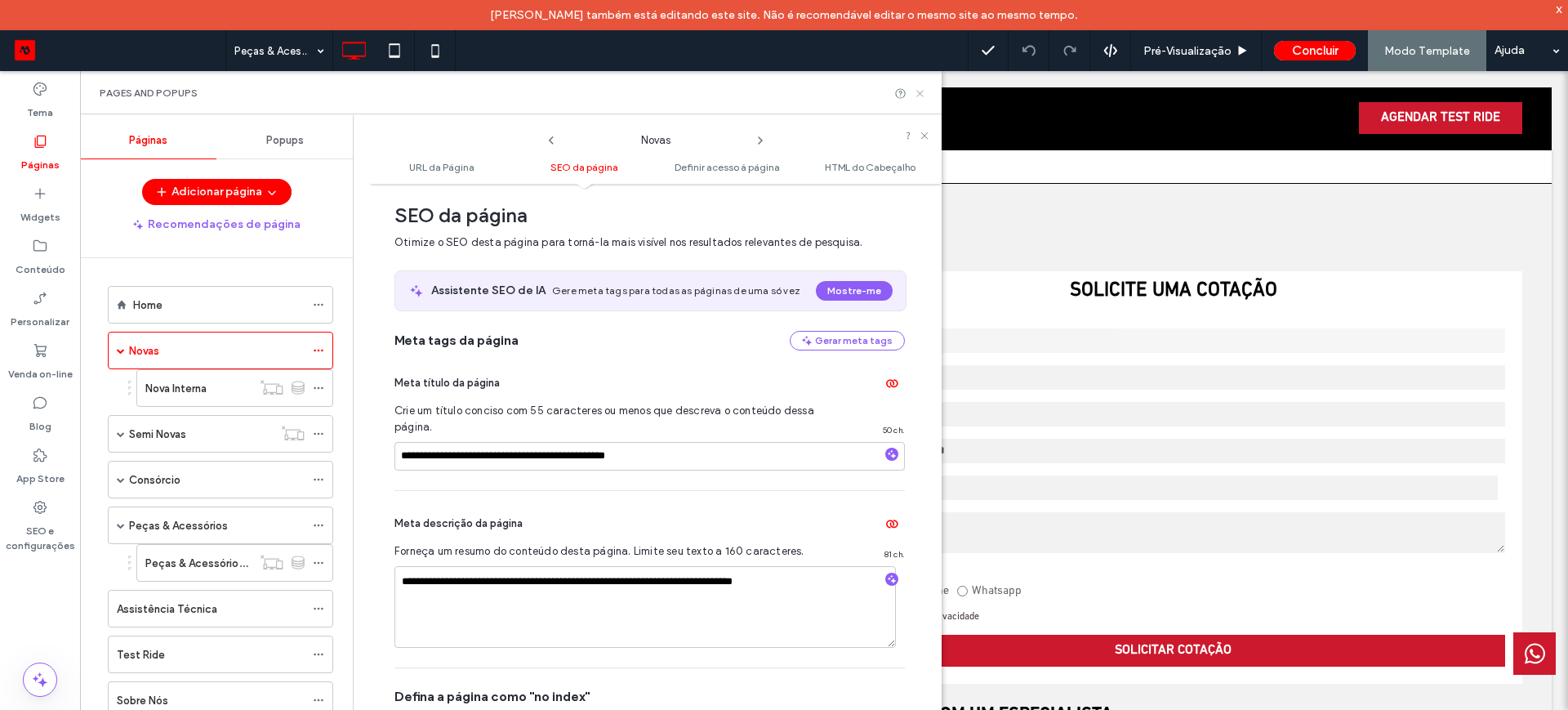
click at [915, 89] on icon at bounding box center [920, 94] width 12 height 12
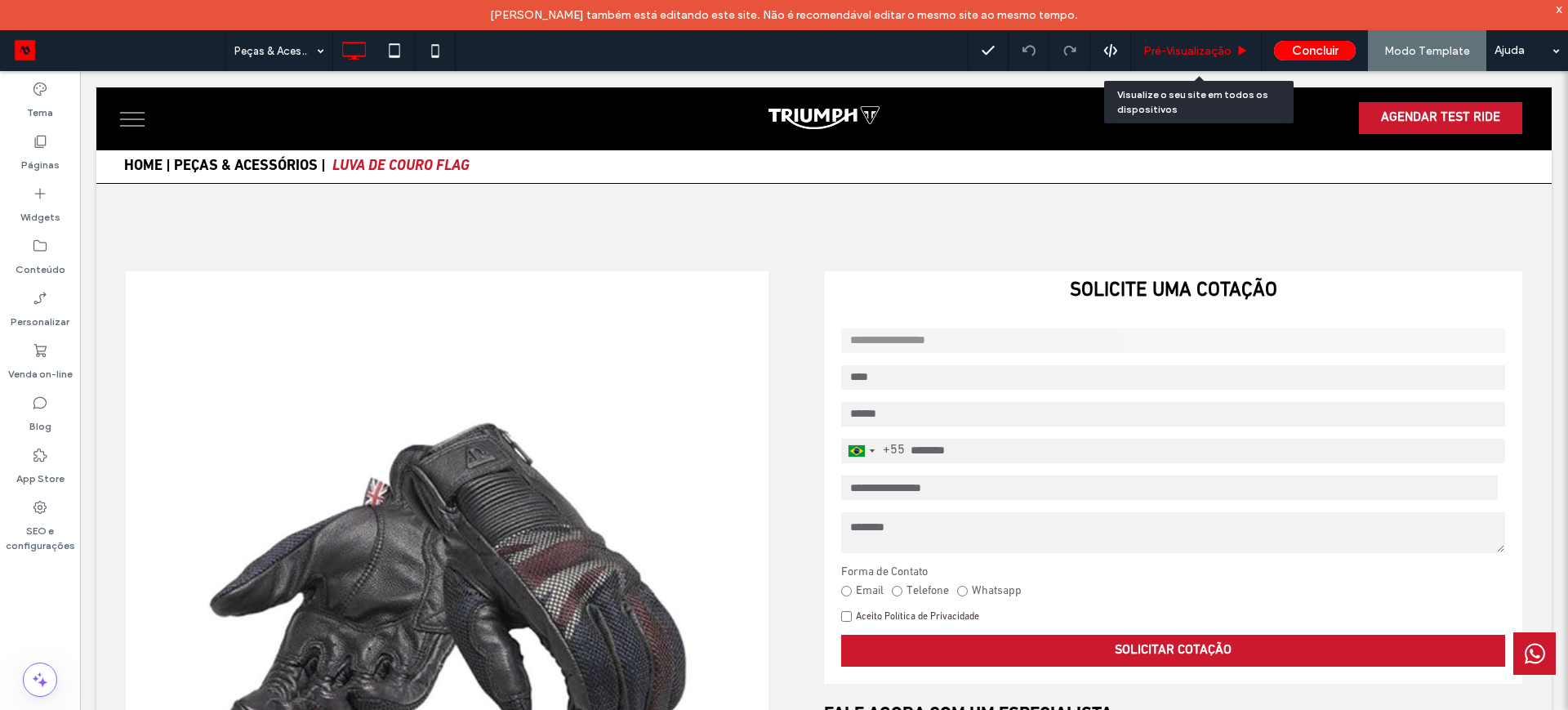
click at [1177, 44] on span "Pré-Visualizaçāo" at bounding box center [1187, 50] width 88 height 14
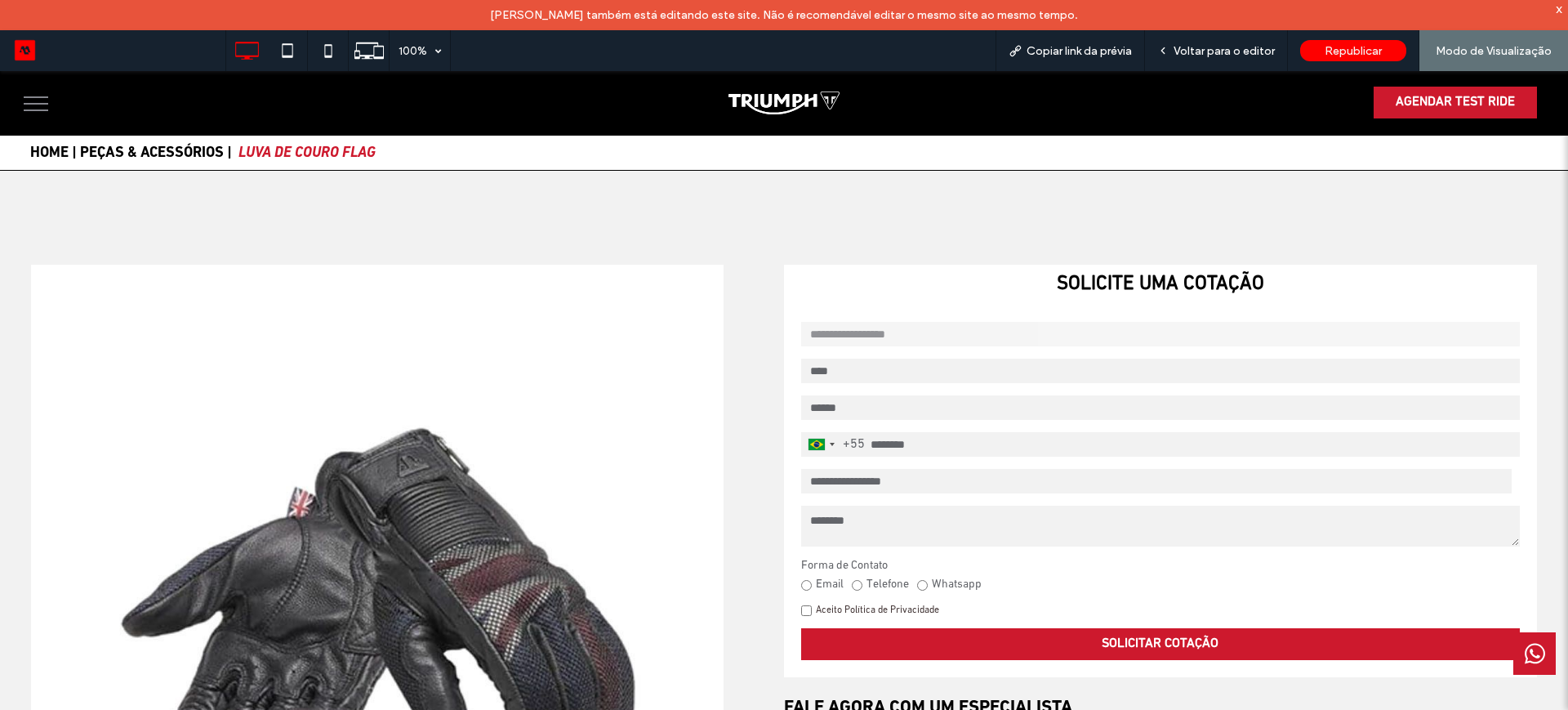
click at [748, 107] on img at bounding box center [783, 103] width 110 height 23
